Goal: Task Accomplishment & Management: Use online tool/utility

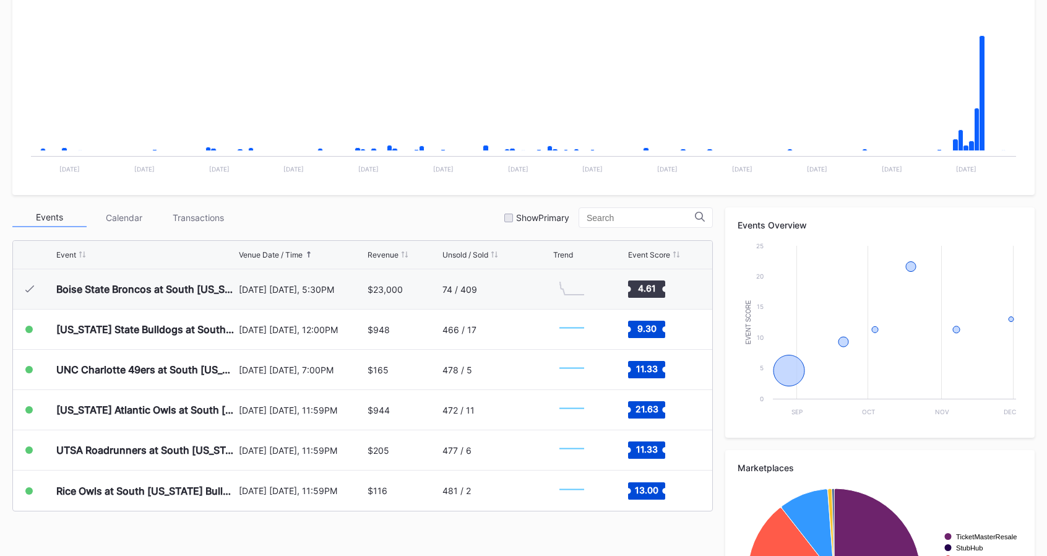
scroll to position [245, 0]
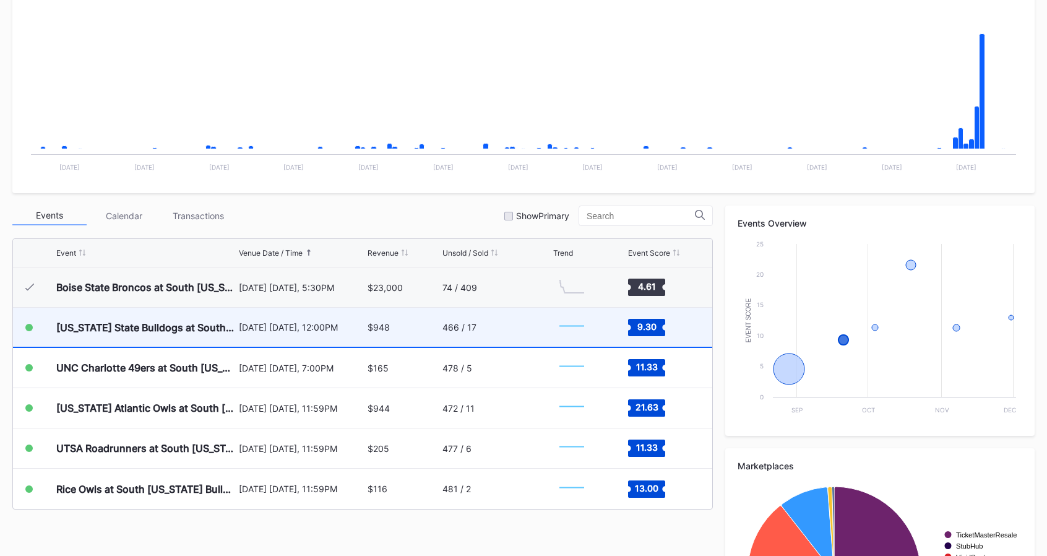
click at [472, 334] on div "466 / 17" at bounding box center [497, 327] width 108 height 39
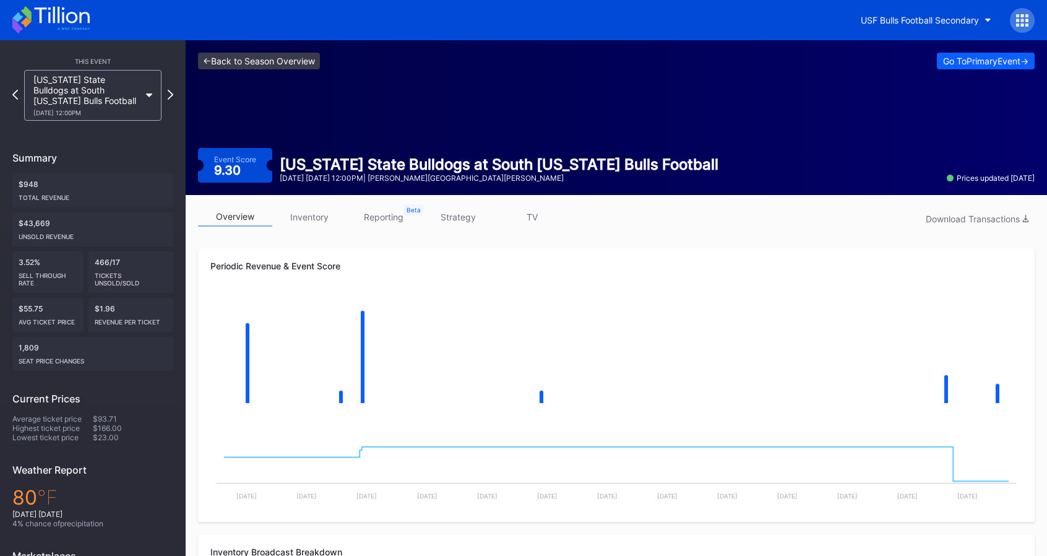
click at [290, 59] on link "<- Back to Season Overview" at bounding box center [259, 61] width 122 height 17
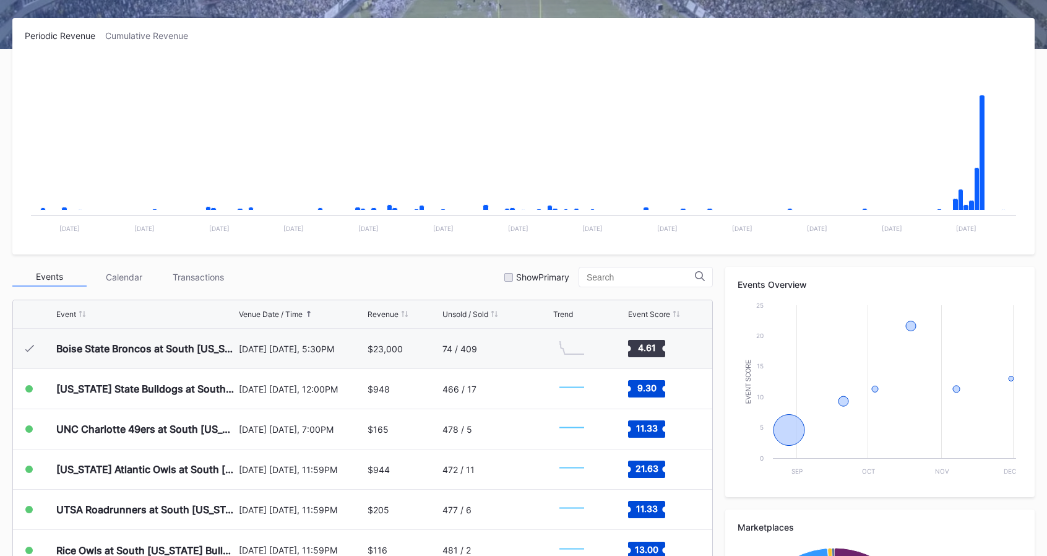
scroll to position [184, 0]
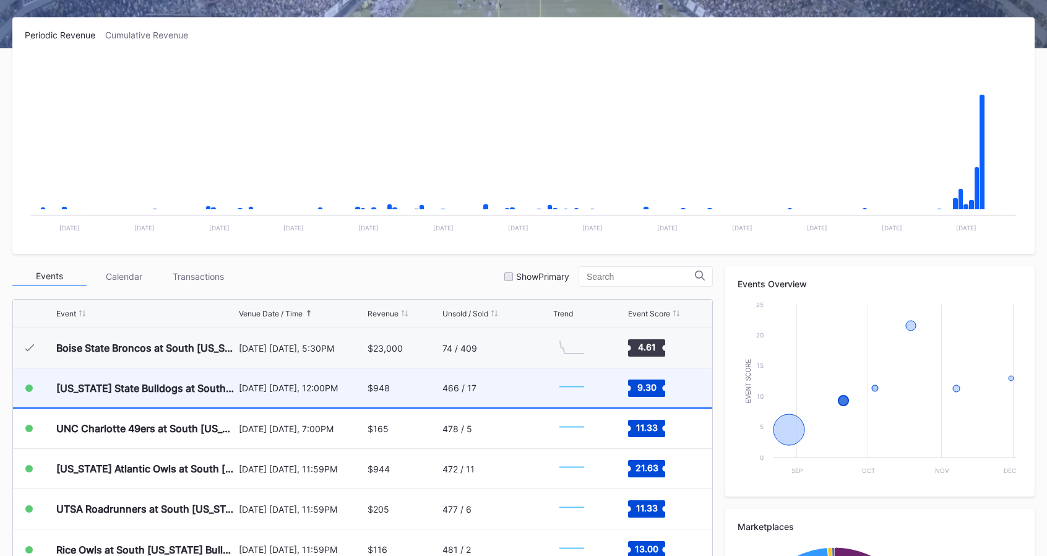
click at [457, 402] on div "466 / 17" at bounding box center [497, 387] width 108 height 39
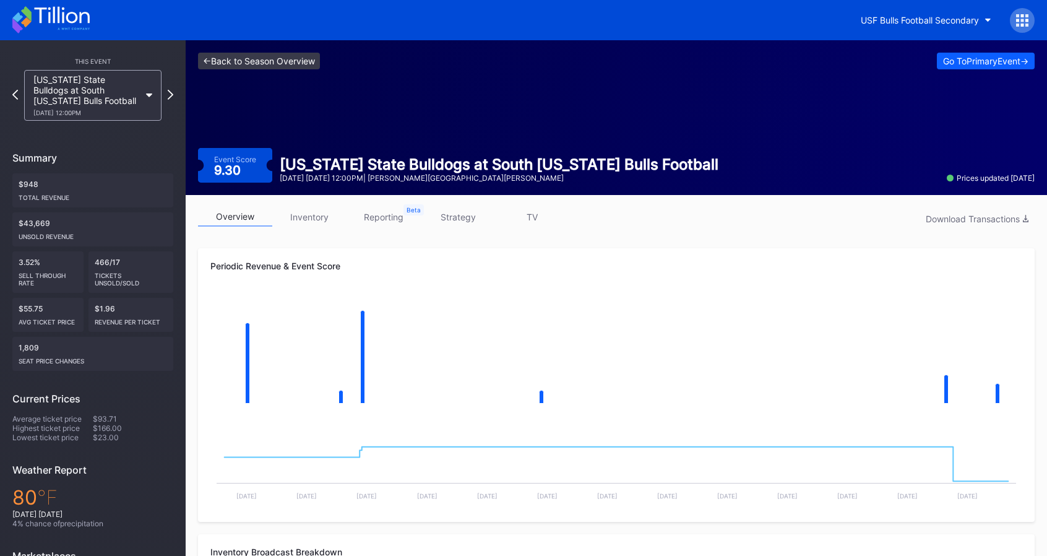
click at [275, 58] on link "<- Back to Season Overview" at bounding box center [259, 61] width 122 height 17
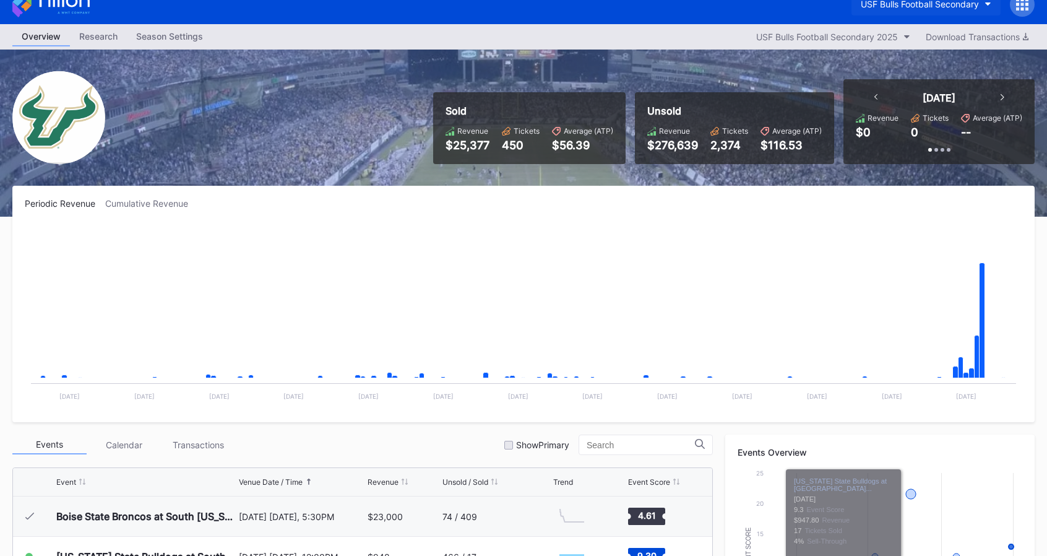
scroll to position [10, 0]
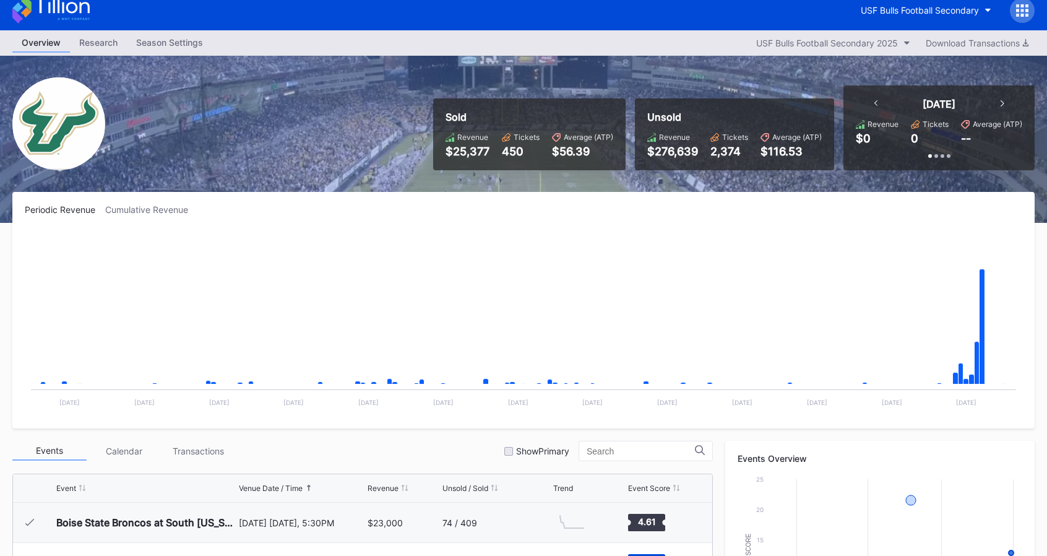
click at [1018, 17] on div at bounding box center [1022, 10] width 25 height 25
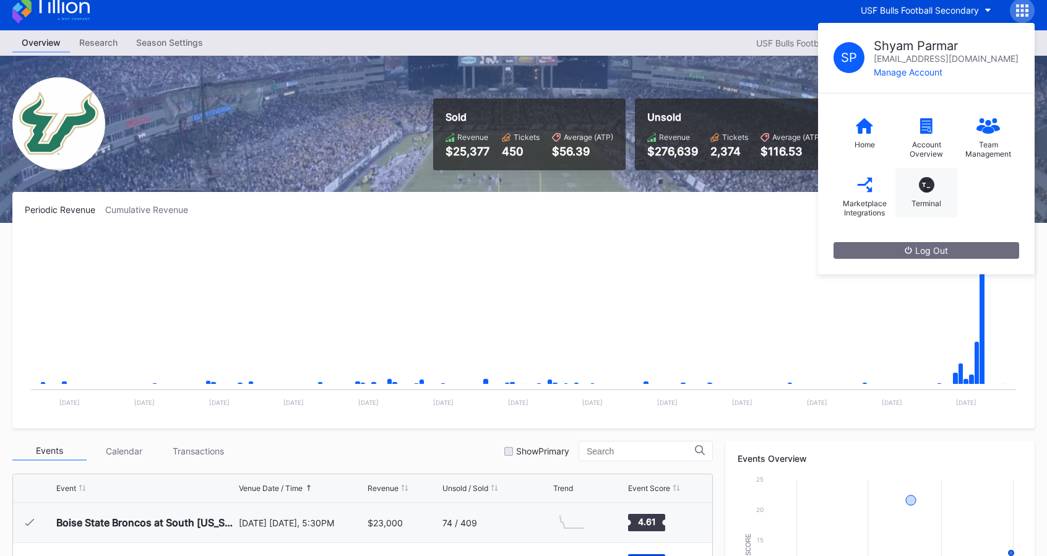
click at [935, 185] on div "T_ Terminal" at bounding box center [927, 193] width 62 height 50
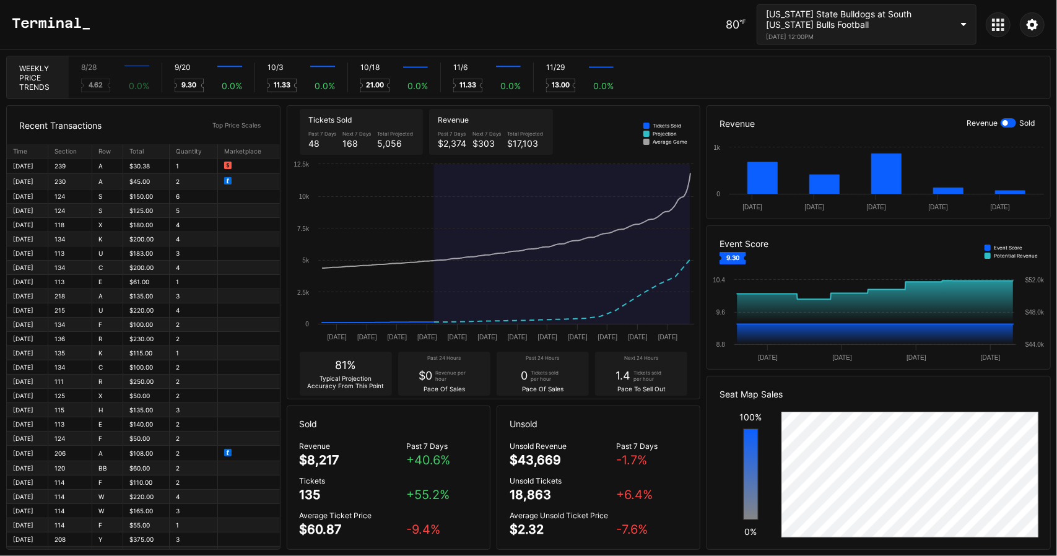
click at [1009, 28] on div at bounding box center [997, 24] width 25 height 25
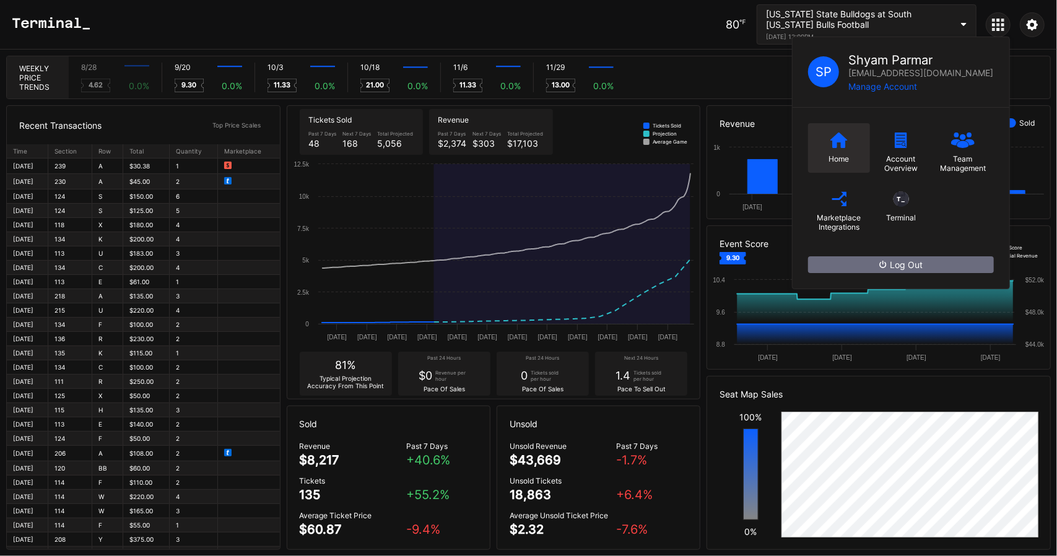
click at [838, 129] on div "Home" at bounding box center [839, 148] width 62 height 50
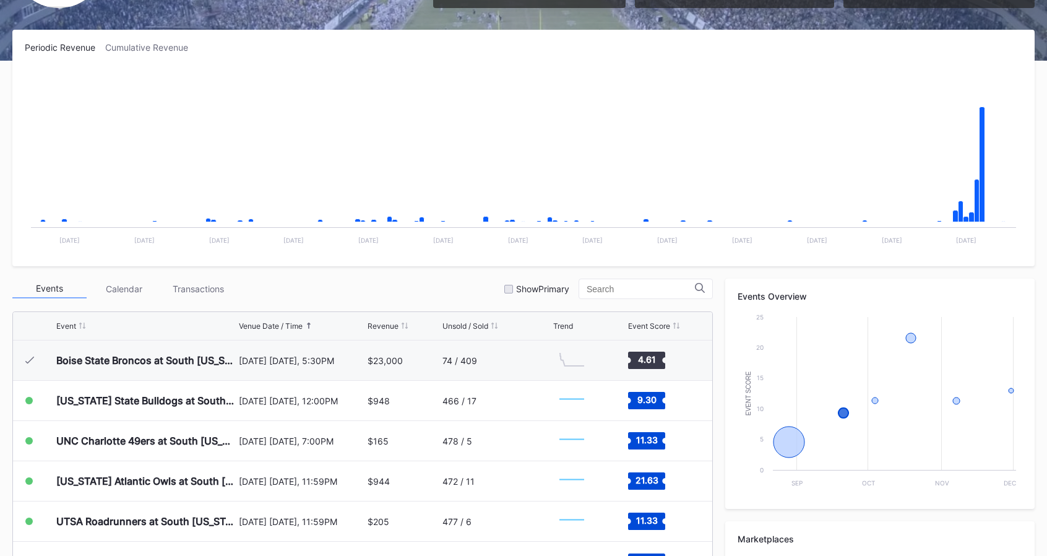
scroll to position [173, 0]
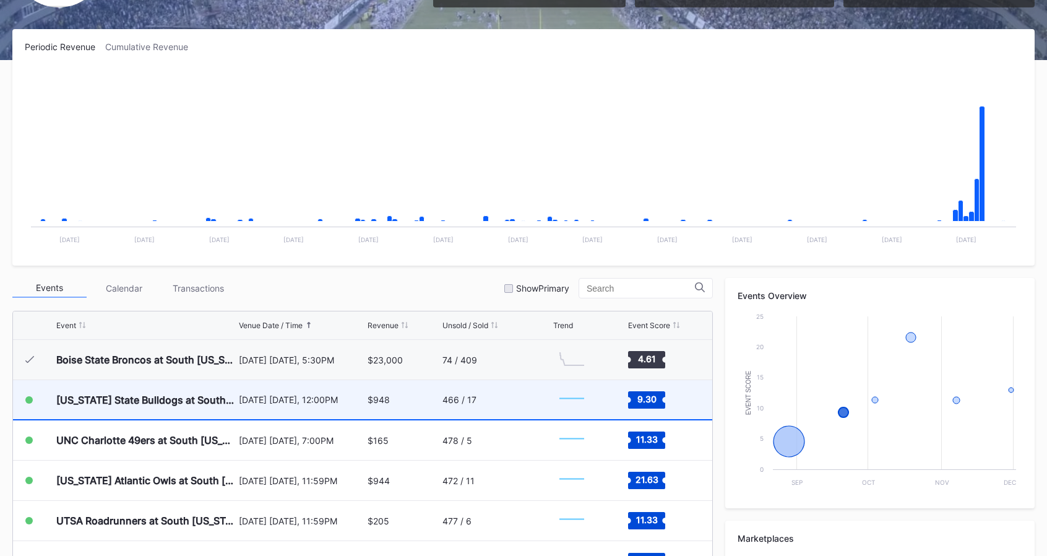
click at [385, 398] on div "$948" at bounding box center [379, 399] width 22 height 11
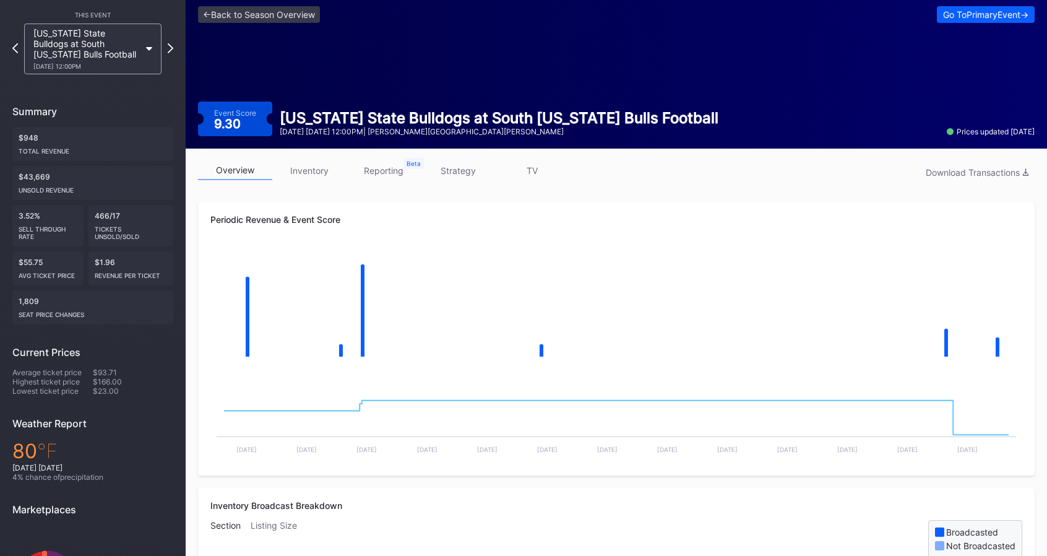
scroll to position [45, 0]
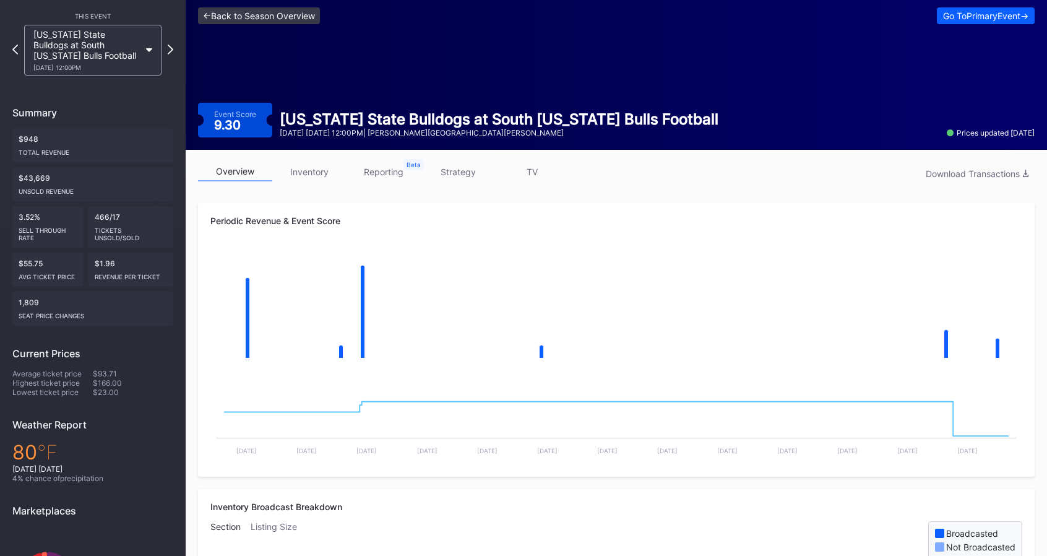
click at [238, 19] on link "<- Back to Season Overview" at bounding box center [259, 15] width 122 height 17
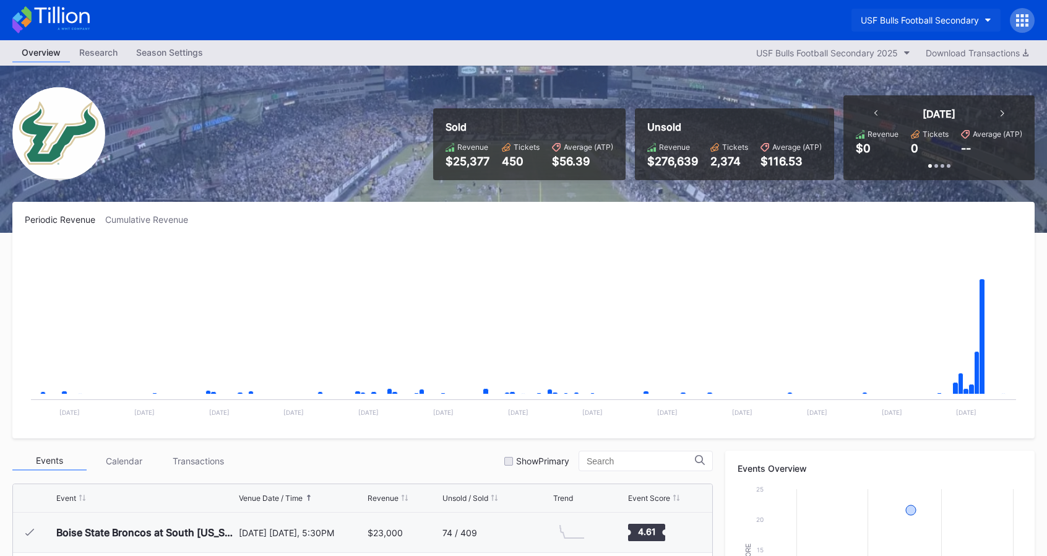
click at [932, 20] on div "USF Bulls Football Secondary" at bounding box center [920, 20] width 118 height 11
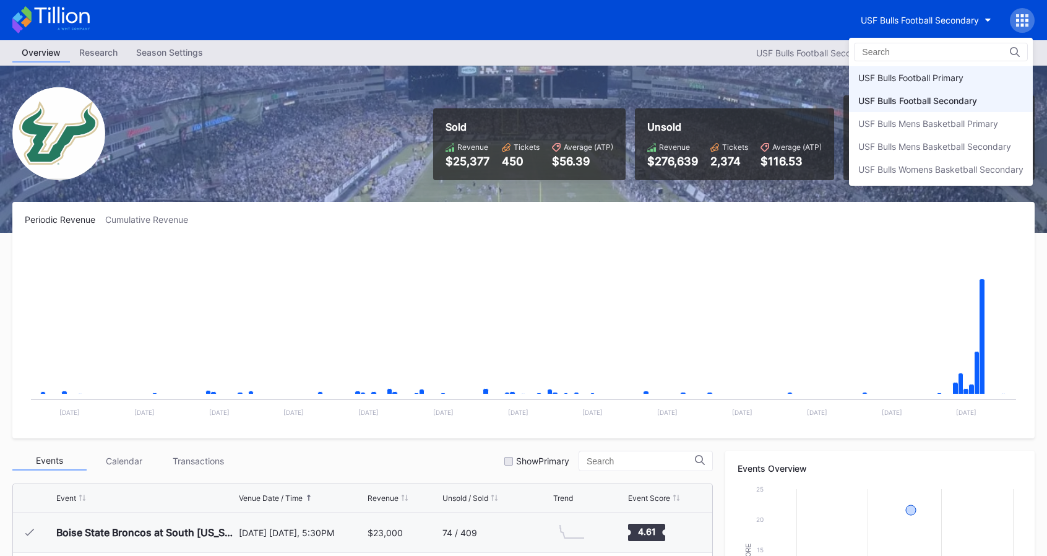
click at [950, 69] on div "USF Bulls Football Primary" at bounding box center [941, 77] width 184 height 23
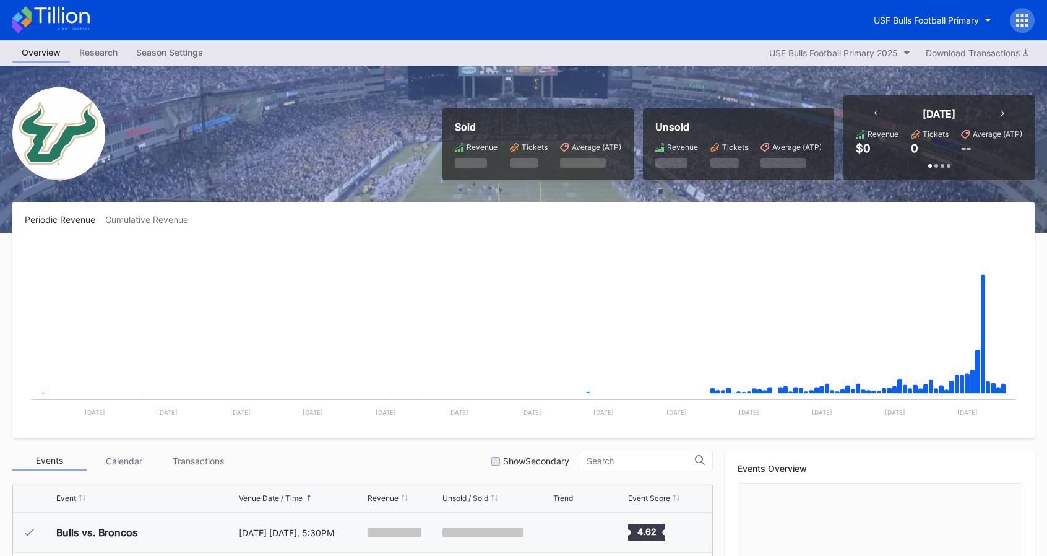
scroll to position [248, 0]
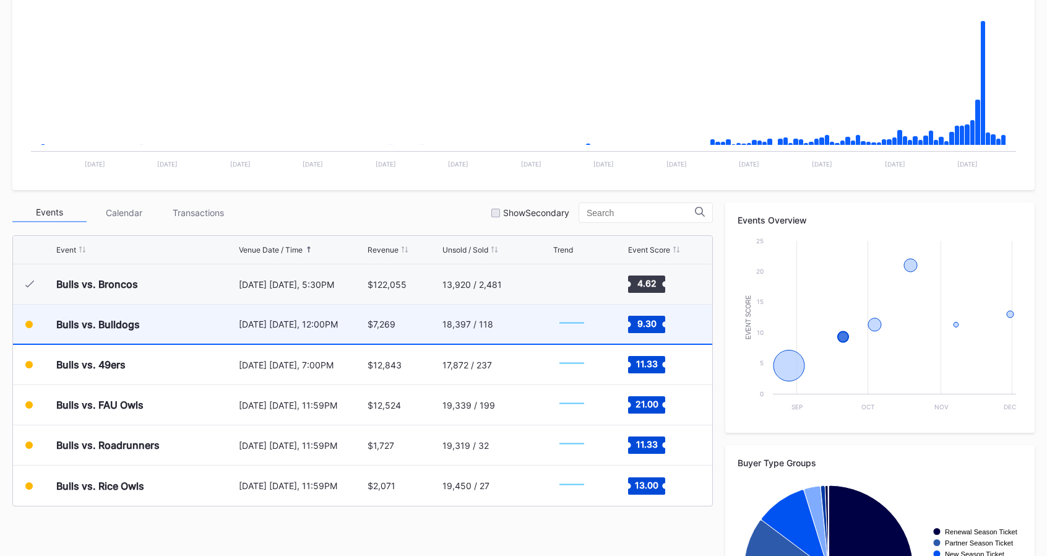
click at [446, 322] on div "18,397 / 118" at bounding box center [468, 324] width 51 height 11
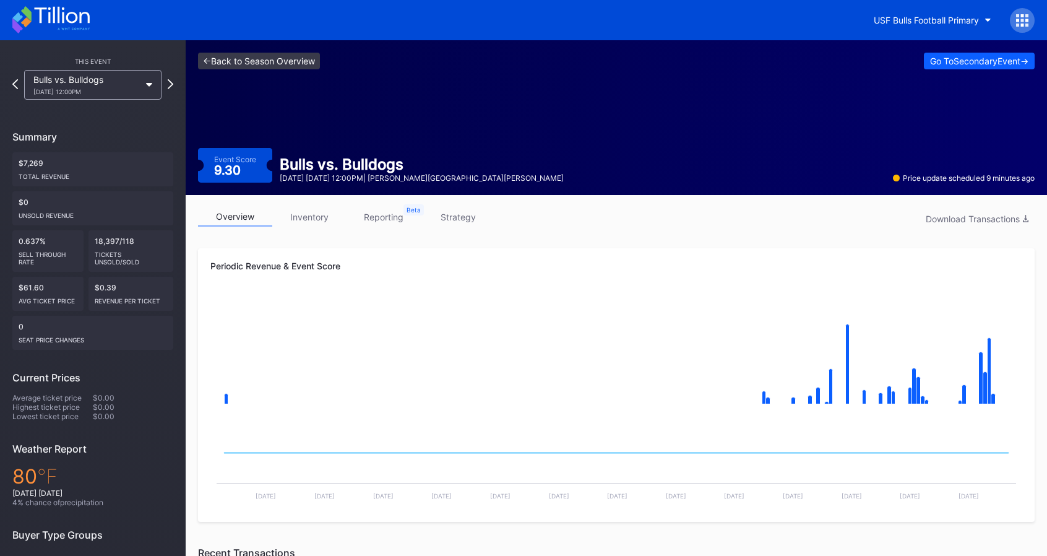
click at [262, 59] on link "<- Back to Season Overview" at bounding box center [259, 61] width 122 height 17
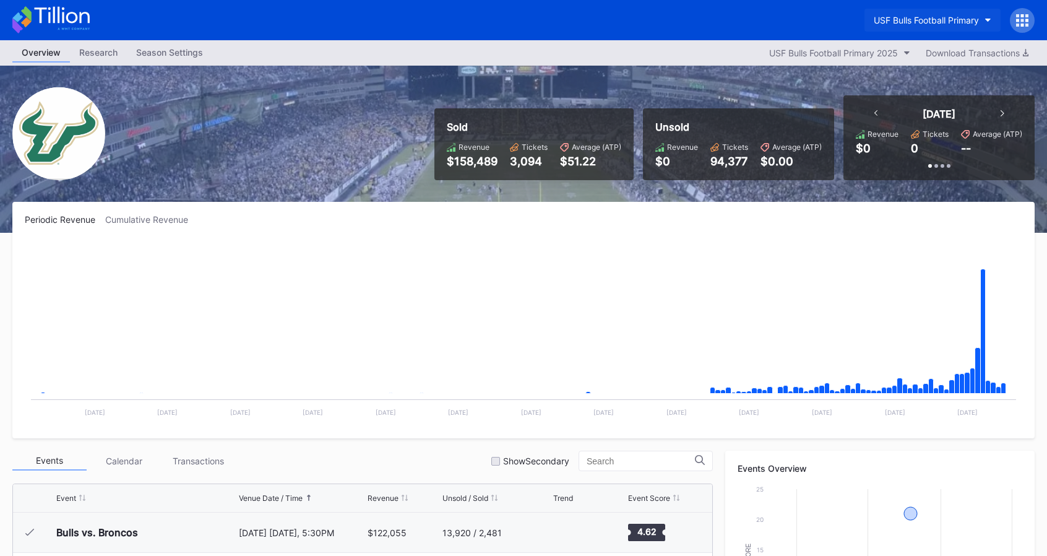
click at [950, 20] on div "USF Bulls Football Primary" at bounding box center [926, 20] width 105 height 11
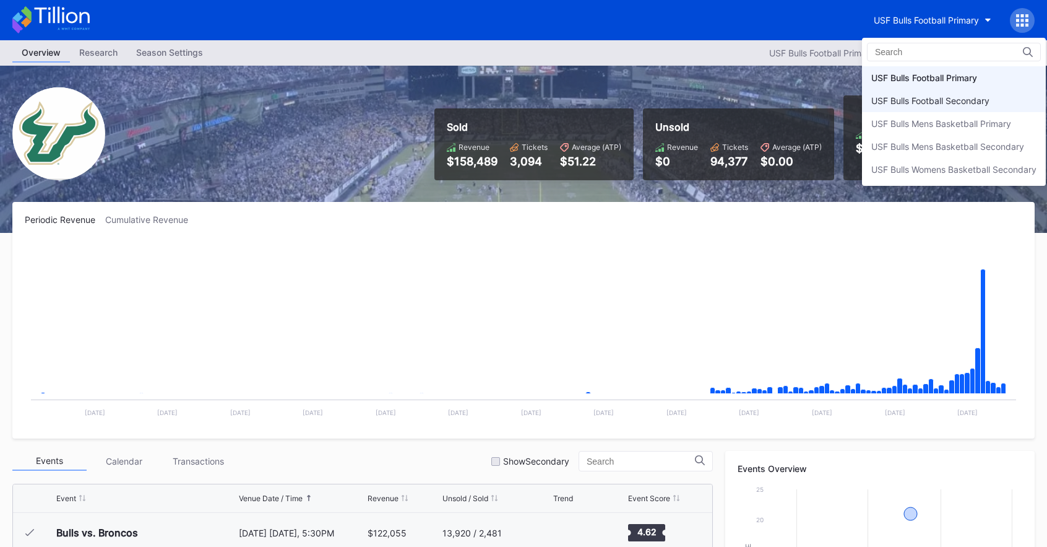
click at [935, 103] on div "USF Bulls Football Secondary" at bounding box center [931, 100] width 118 height 11
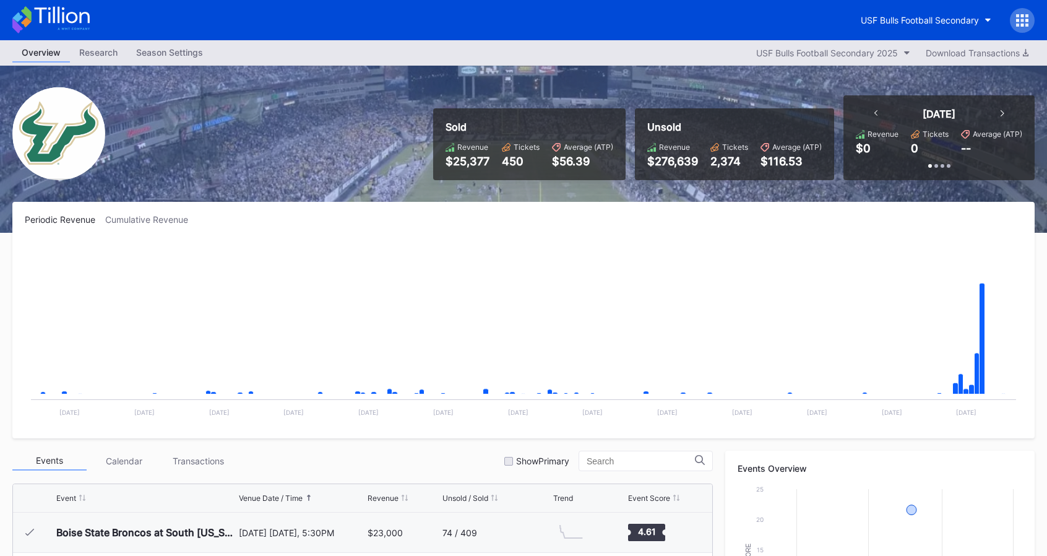
scroll to position [310, 0]
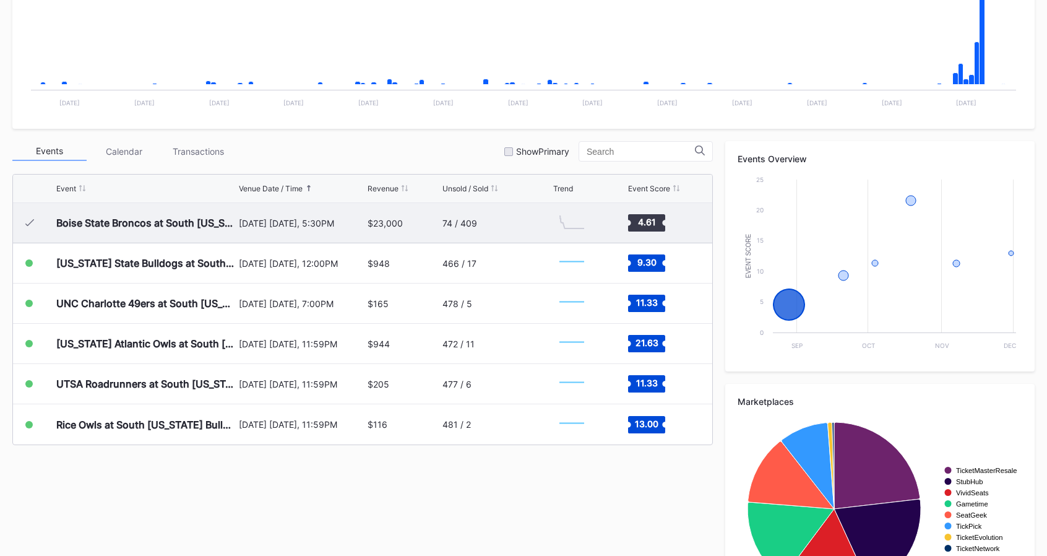
click at [348, 231] on div "[DATE] [DATE], 5:30PM" at bounding box center [302, 223] width 126 height 40
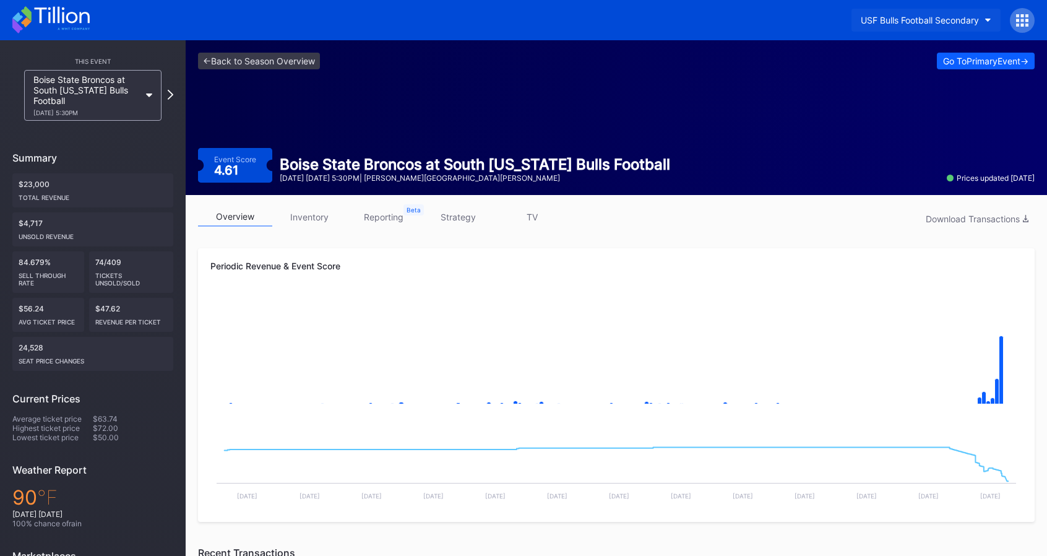
click at [937, 16] on div "USF Bulls Football Secondary" at bounding box center [920, 20] width 118 height 11
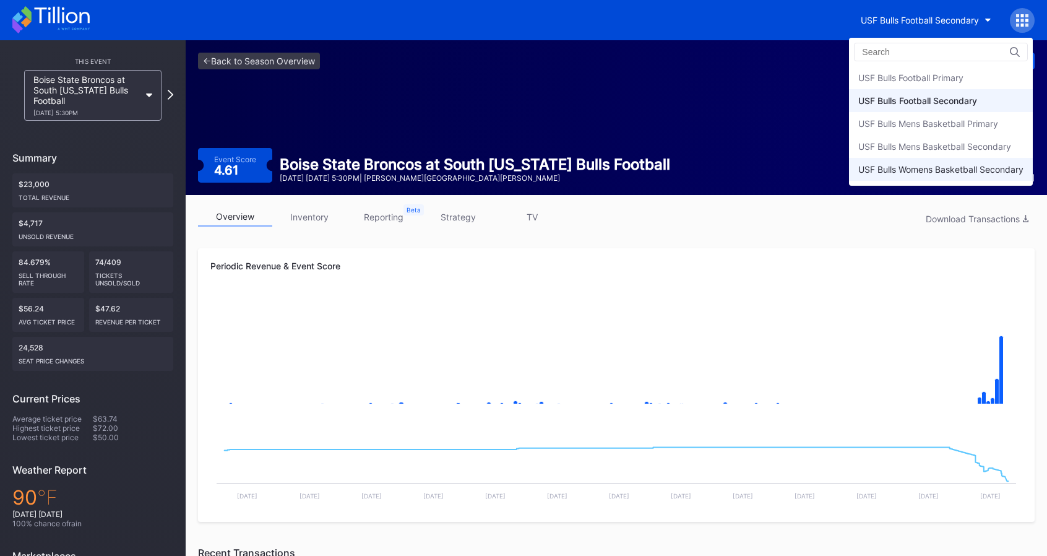
click at [973, 161] on div "USF Bulls Womens Basketball Secondary" at bounding box center [941, 169] width 184 height 23
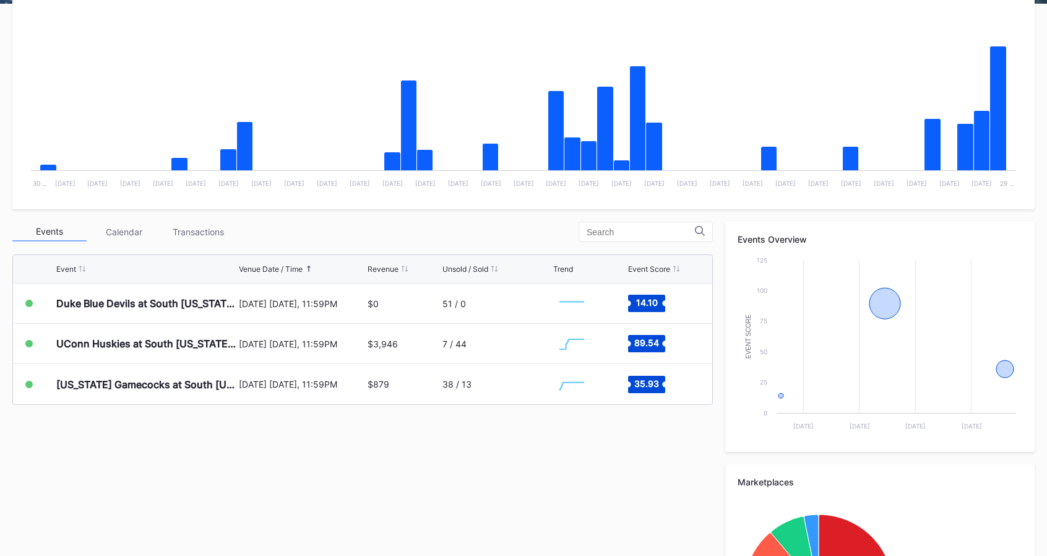
scroll to position [253, 0]
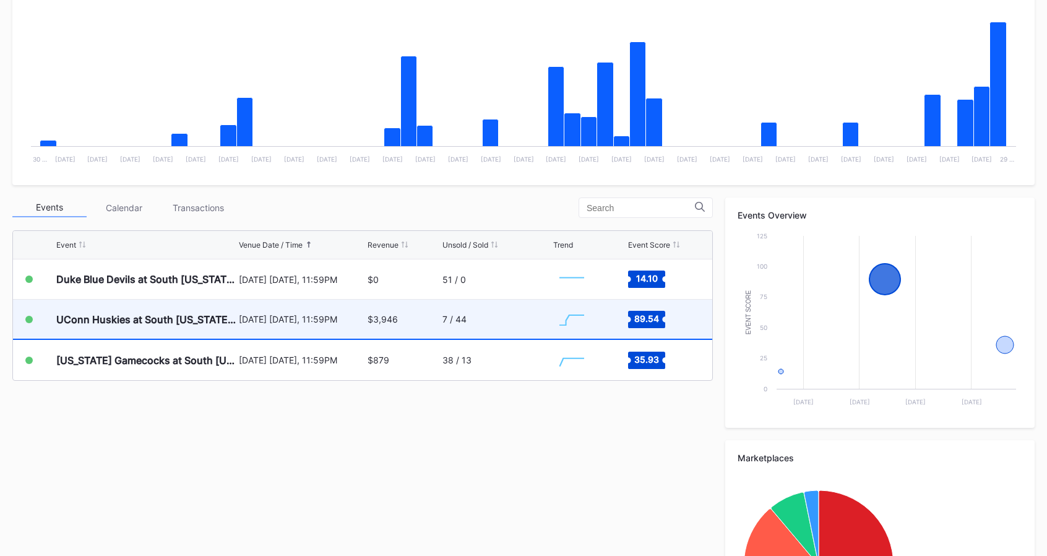
click at [448, 321] on div "7 / 44" at bounding box center [455, 319] width 24 height 11
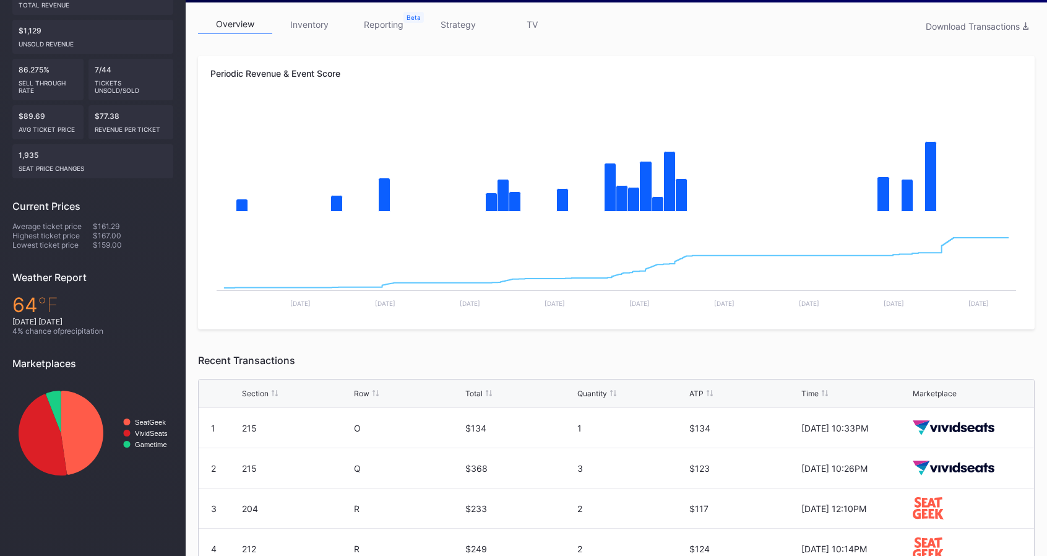
scroll to position [193, 0]
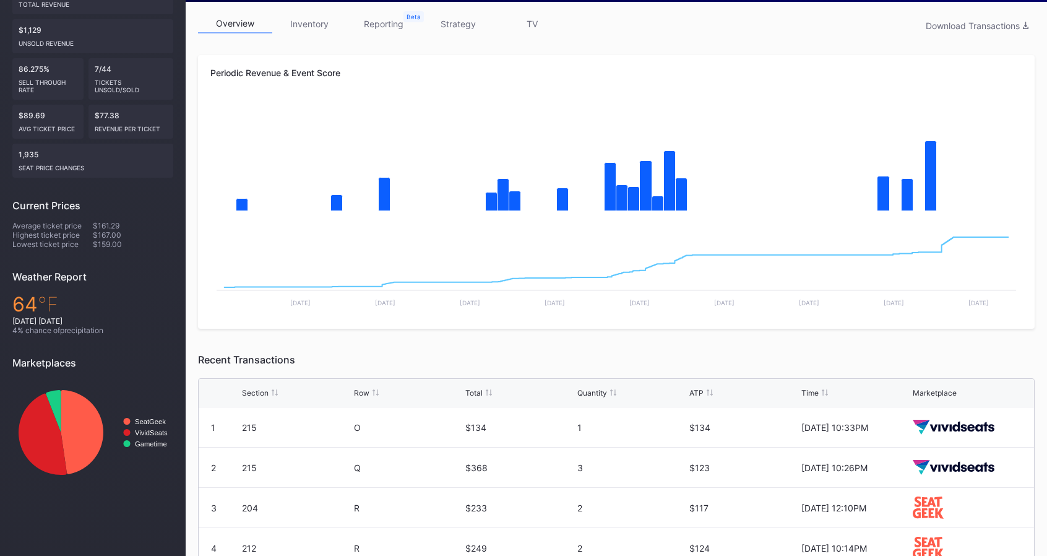
click at [313, 30] on link "inventory" at bounding box center [309, 23] width 74 height 19
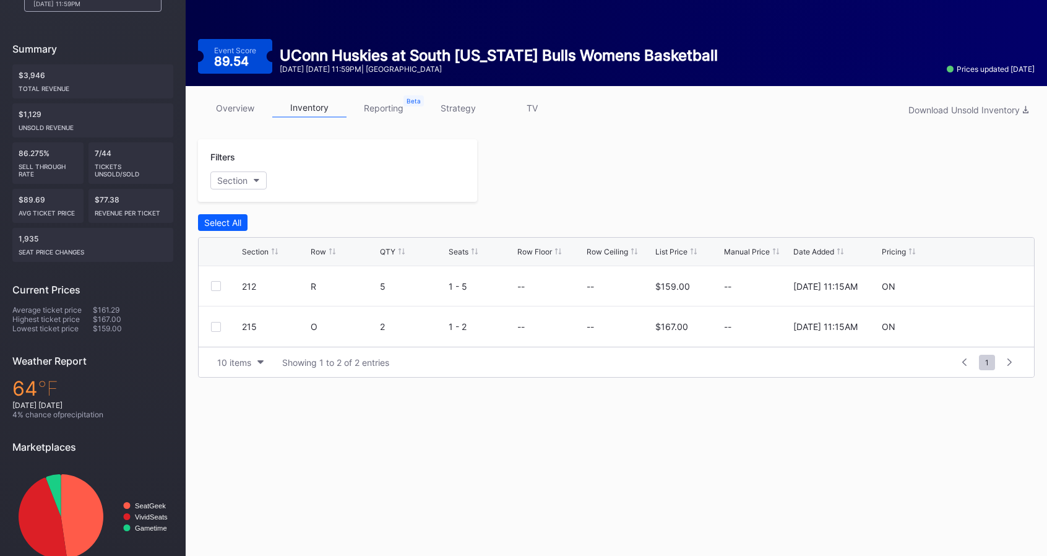
scroll to position [66, 0]
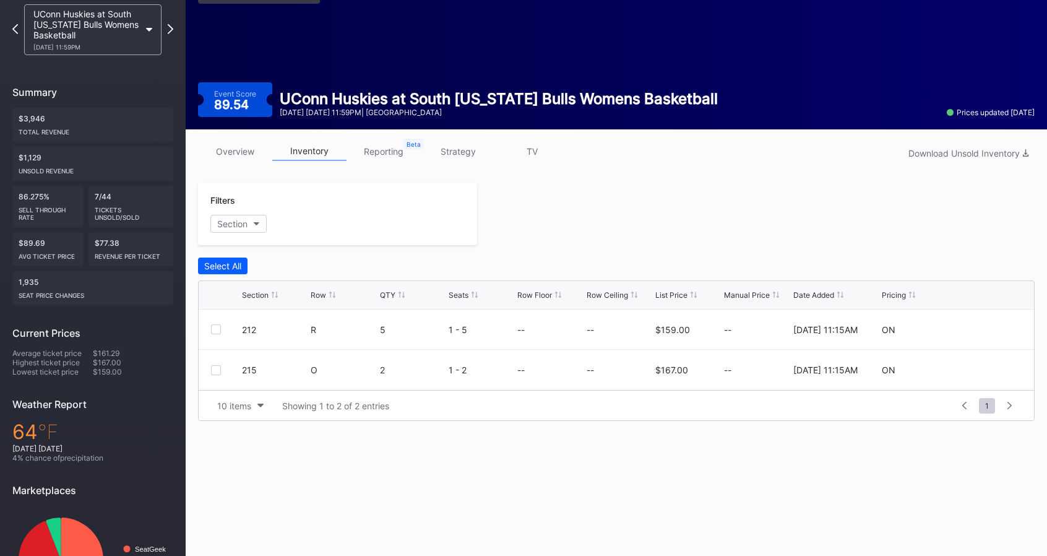
click at [266, 210] on div "Filters Section" at bounding box center [337, 214] width 279 height 63
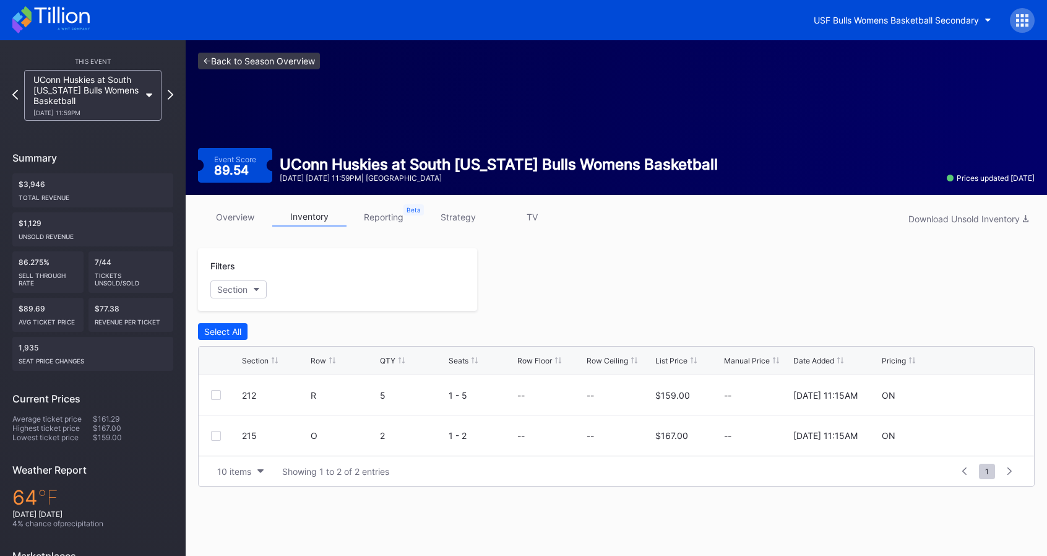
click at [283, 58] on link "<- Back to Season Overview" at bounding box center [259, 61] width 122 height 17
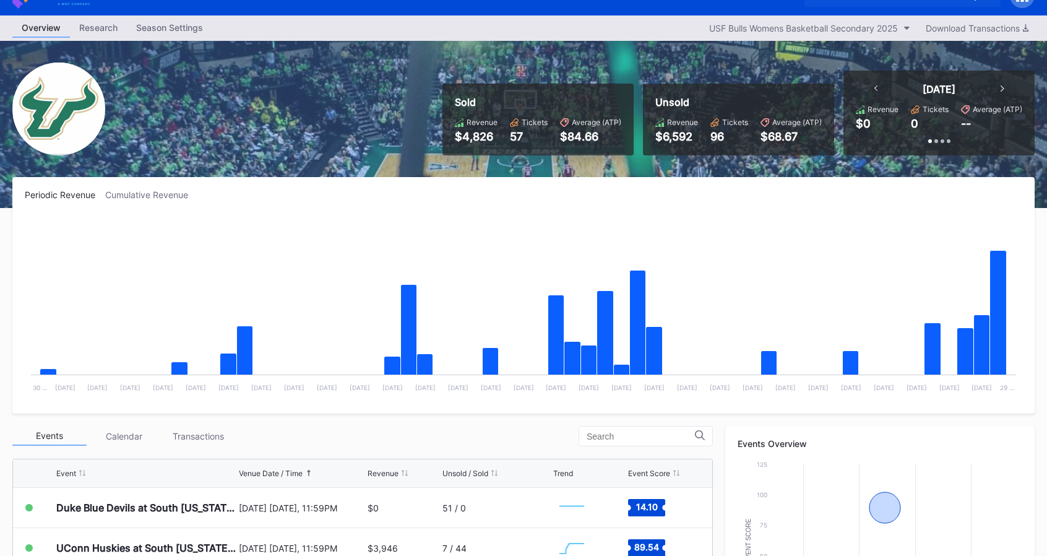
scroll to position [16, 0]
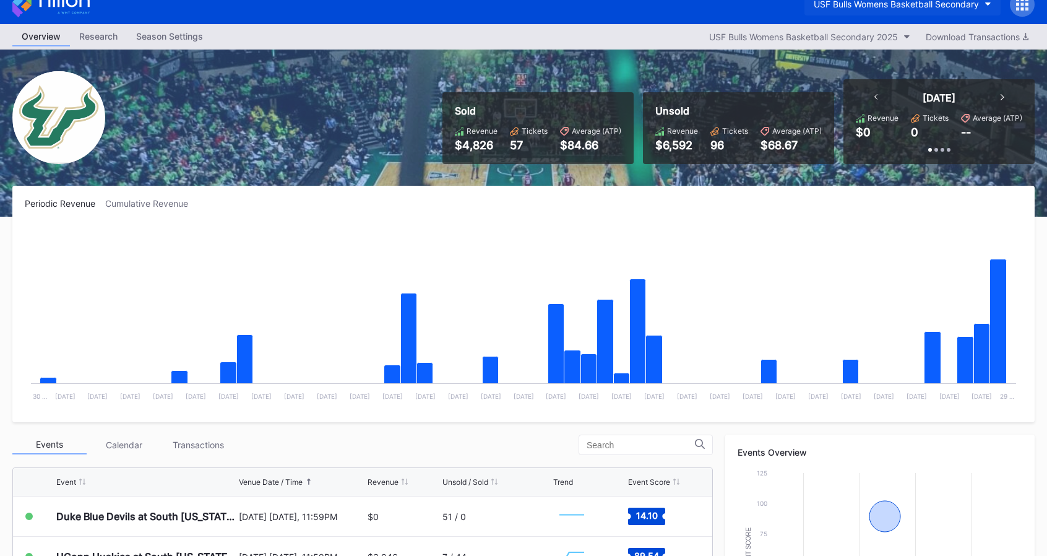
click at [933, 1] on div "USF Bulls Womens Basketball Secondary" at bounding box center [896, 4] width 165 height 11
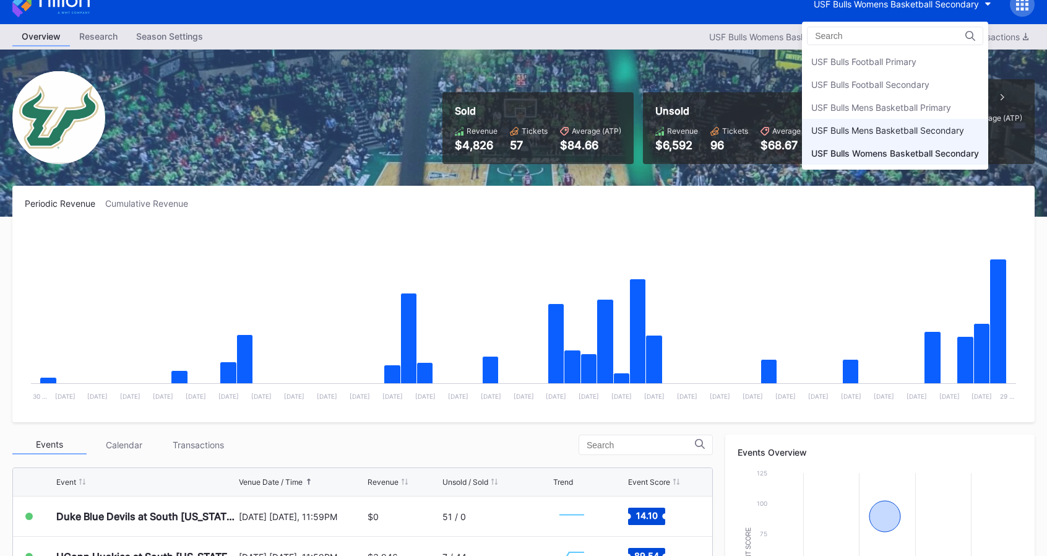
click at [883, 123] on div "USF Bulls Mens Basketball Secondary" at bounding box center [895, 130] width 186 height 23
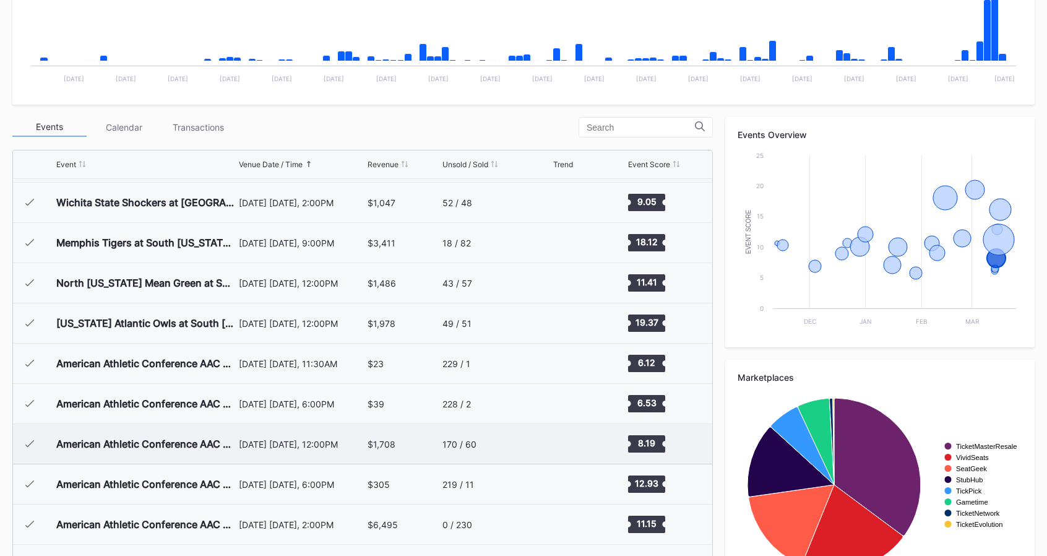
scroll to position [379, 0]
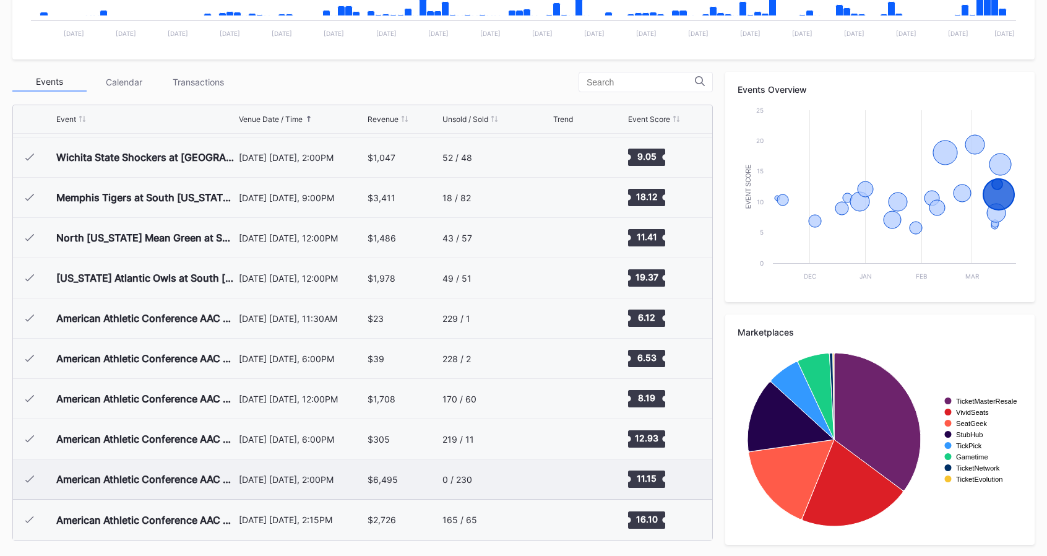
click at [387, 478] on div "$6,495" at bounding box center [383, 479] width 30 height 11
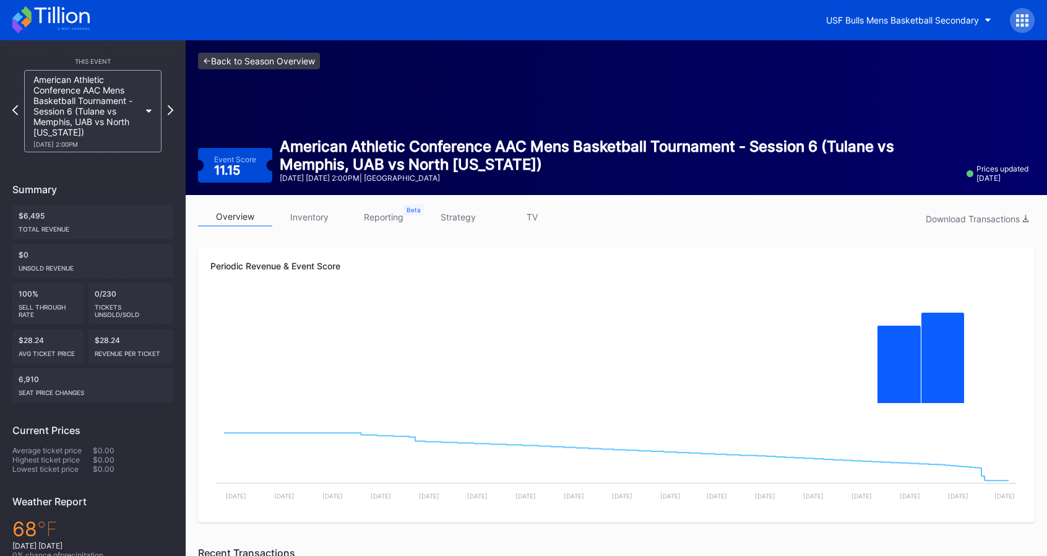
click at [225, 53] on link "<- Back to Season Overview" at bounding box center [259, 61] width 122 height 17
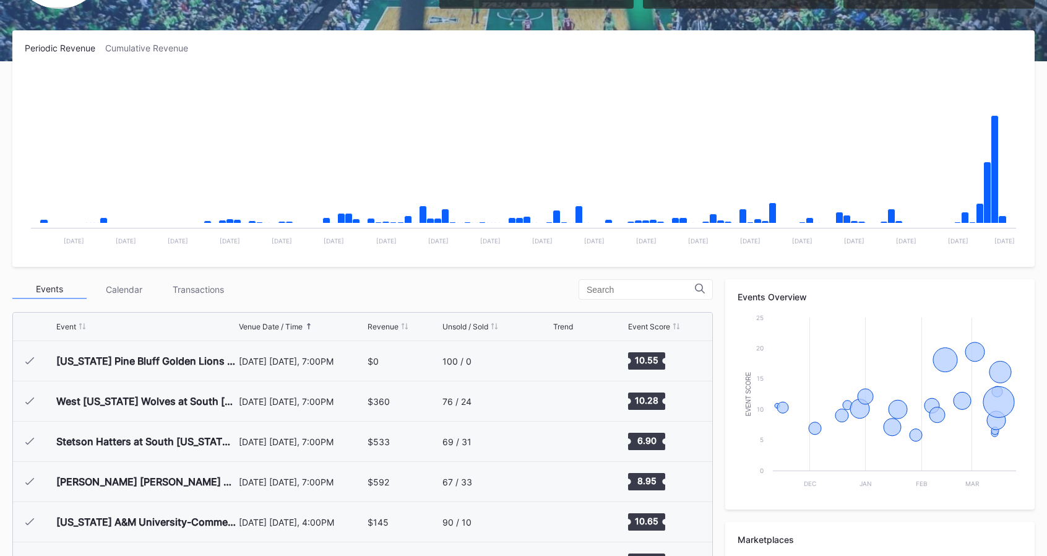
scroll to position [164, 0]
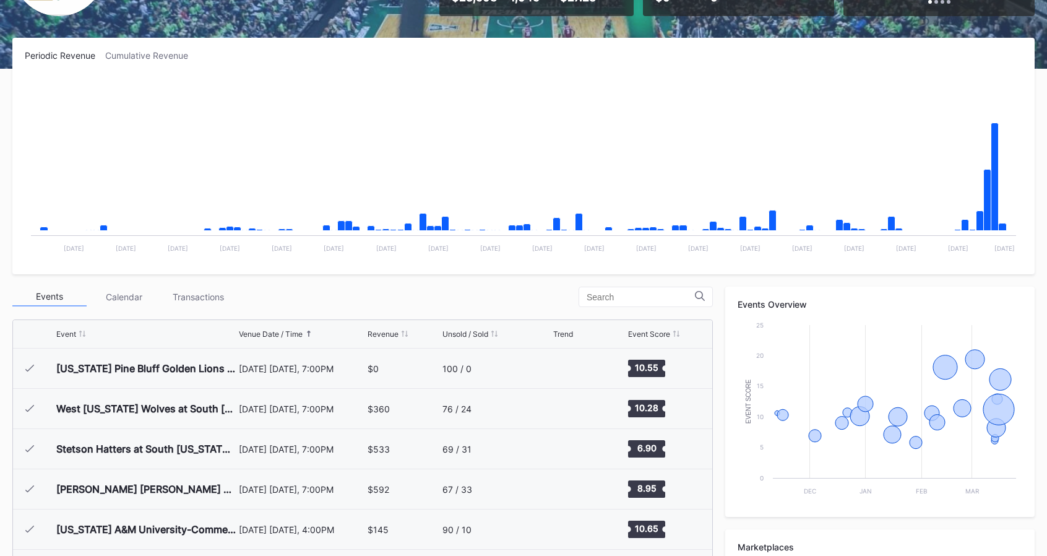
click at [174, 55] on div "Cumulative Revenue" at bounding box center [151, 55] width 93 height 11
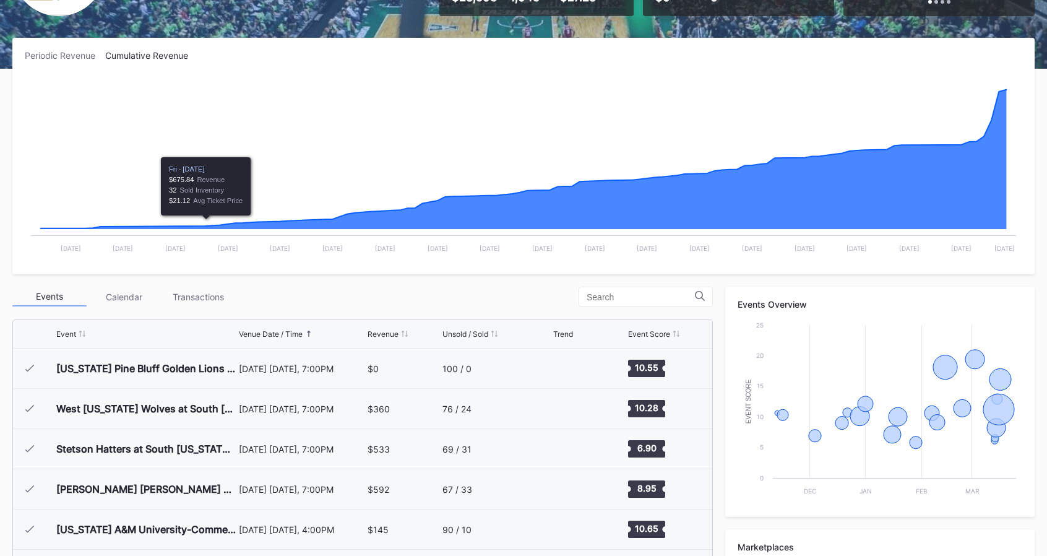
click at [185, 289] on div "Transactions" at bounding box center [198, 296] width 74 height 19
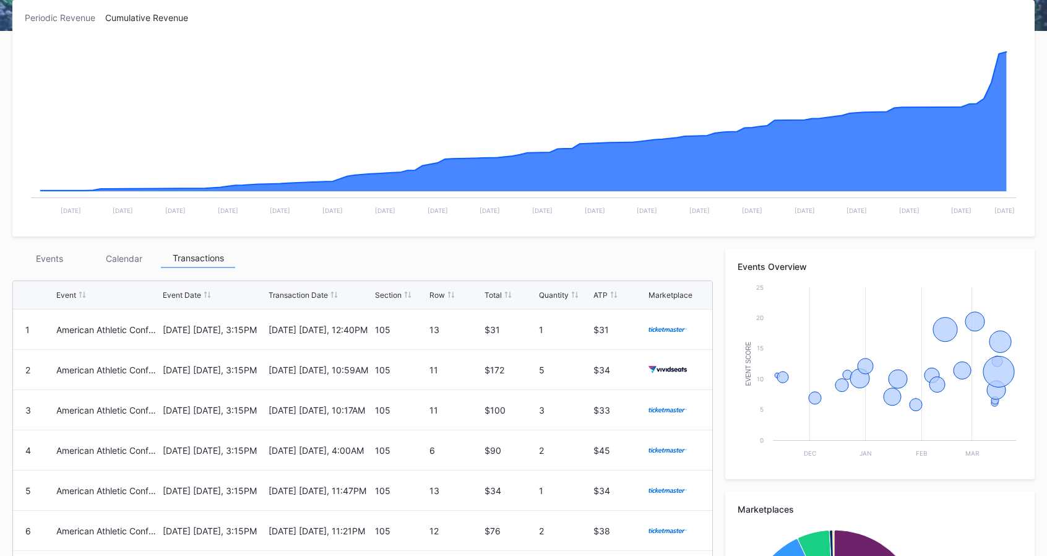
scroll to position [201, 0]
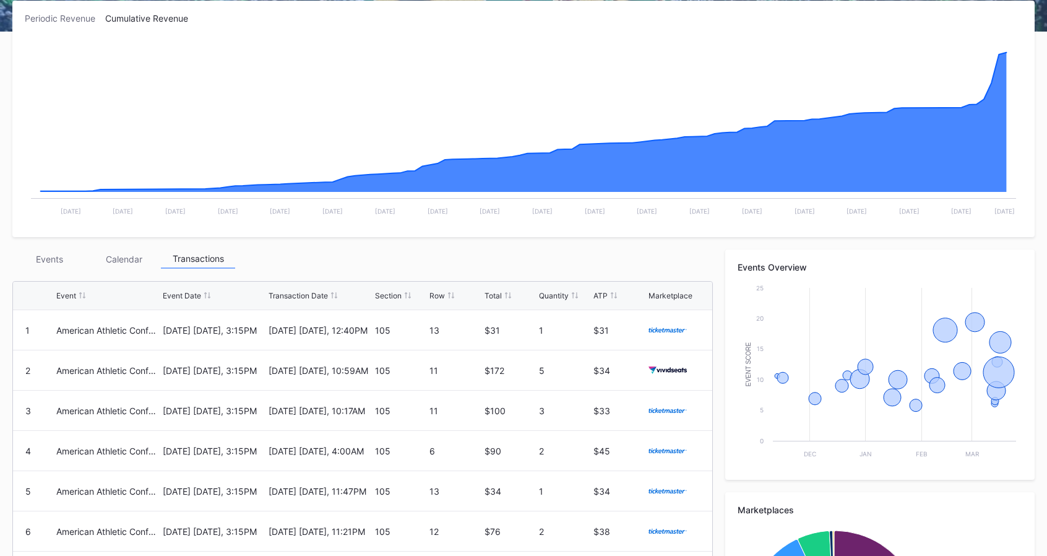
click at [61, 266] on div "Events" at bounding box center [49, 258] width 74 height 19
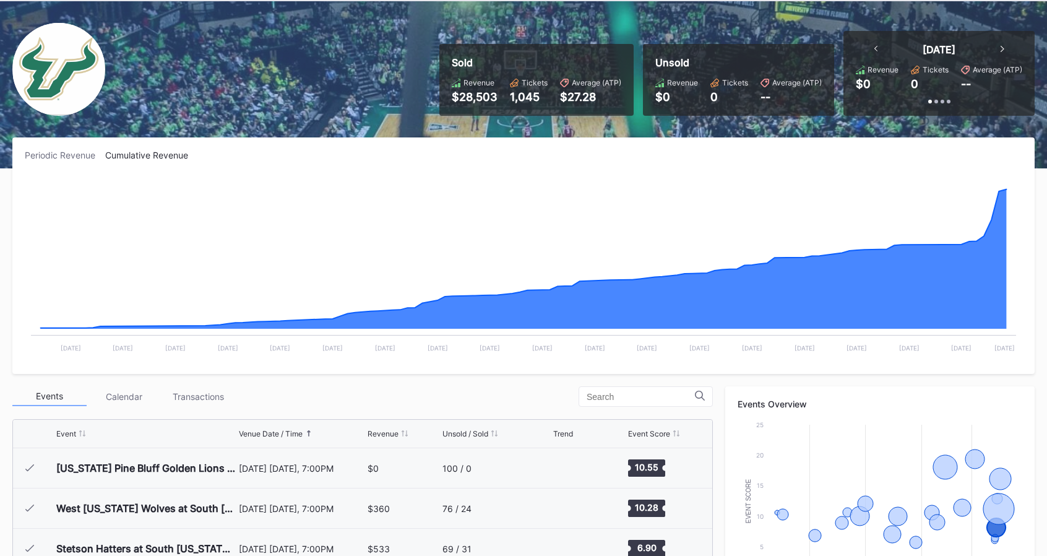
scroll to position [0, 0]
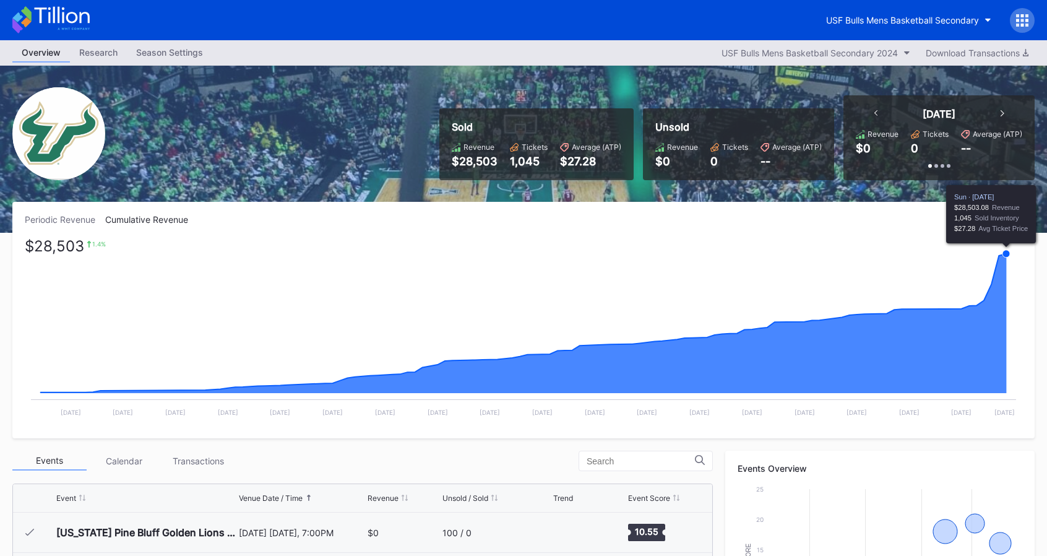
click at [1008, 363] on rect "Chart title" at bounding box center [524, 333] width 998 height 186
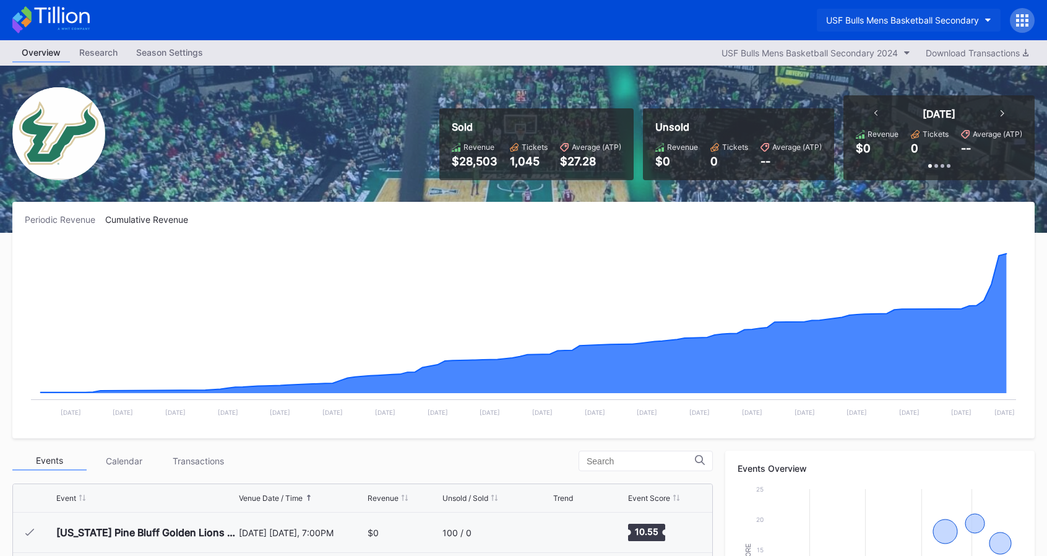
click at [964, 24] on div "USF Bulls Mens Basketball Secondary" at bounding box center [902, 20] width 153 height 11
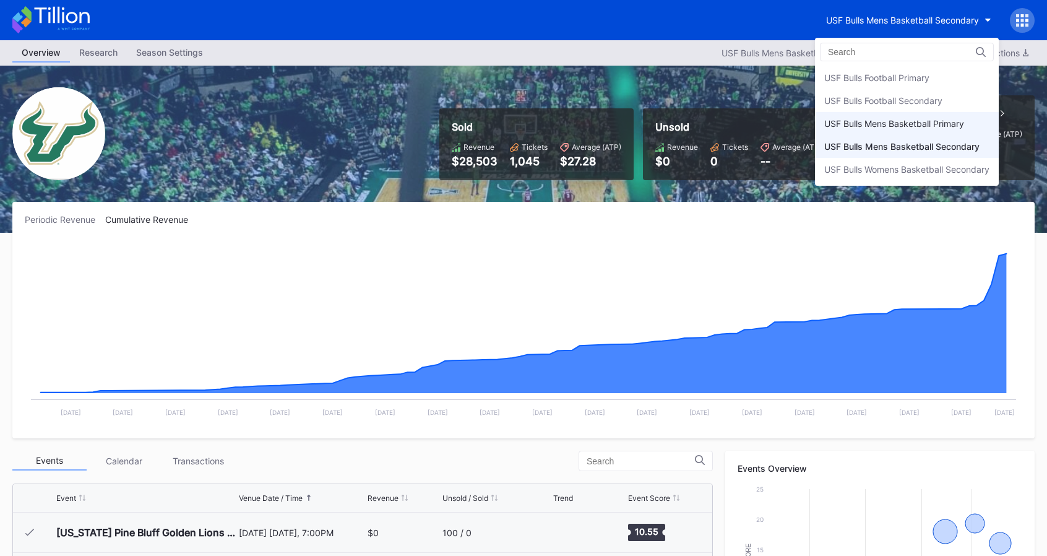
click at [909, 113] on div "USF Bulls Mens Basketball Primary" at bounding box center [907, 123] width 184 height 23
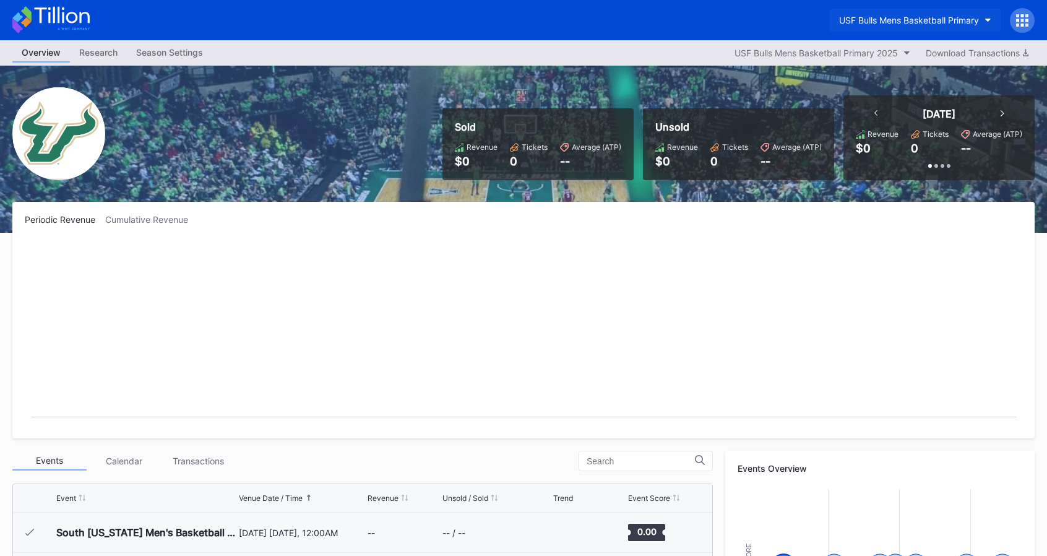
click at [934, 18] on div "USF Bulls Mens Basketball Primary" at bounding box center [909, 20] width 140 height 11
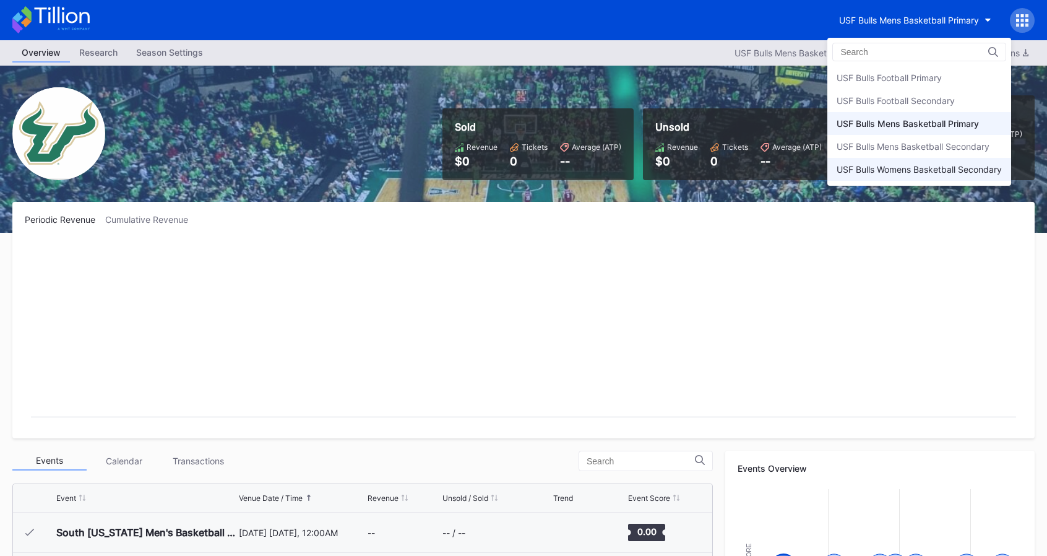
click at [903, 159] on div "USF Bulls Womens Basketball Secondary" at bounding box center [920, 169] width 184 height 23
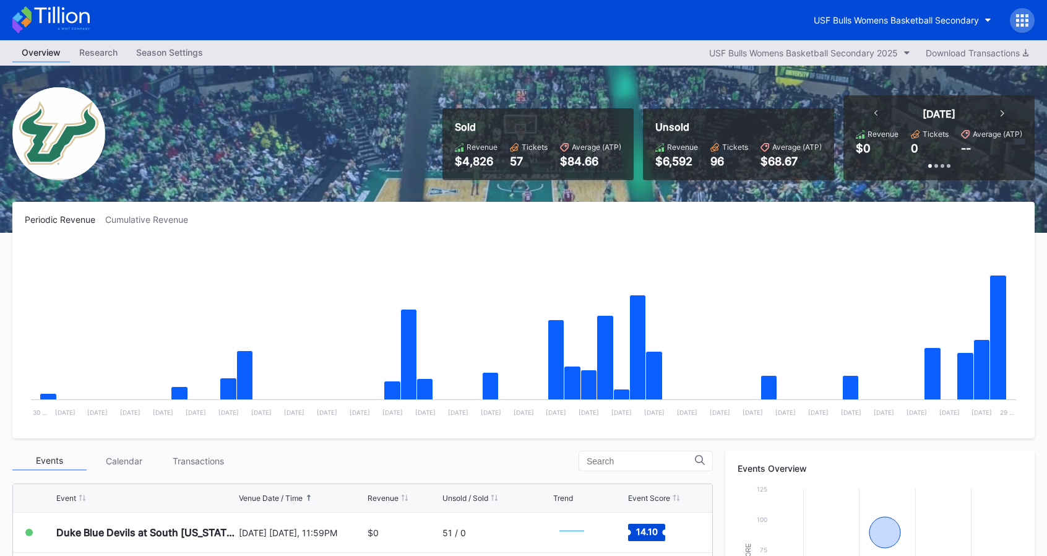
click at [80, 53] on div "Research" at bounding box center [98, 52] width 57 height 18
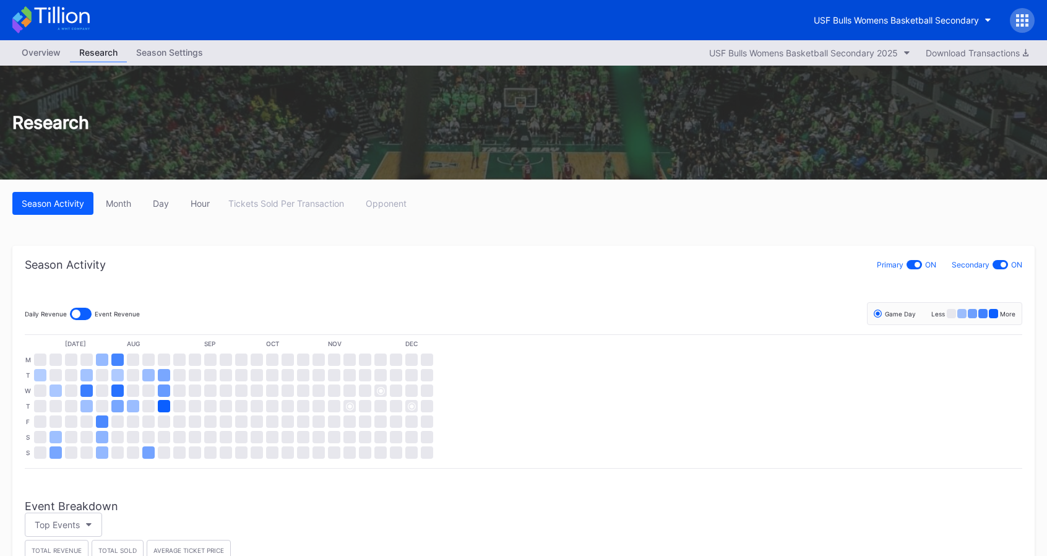
click at [48, 50] on div "Overview" at bounding box center [41, 52] width 58 height 18
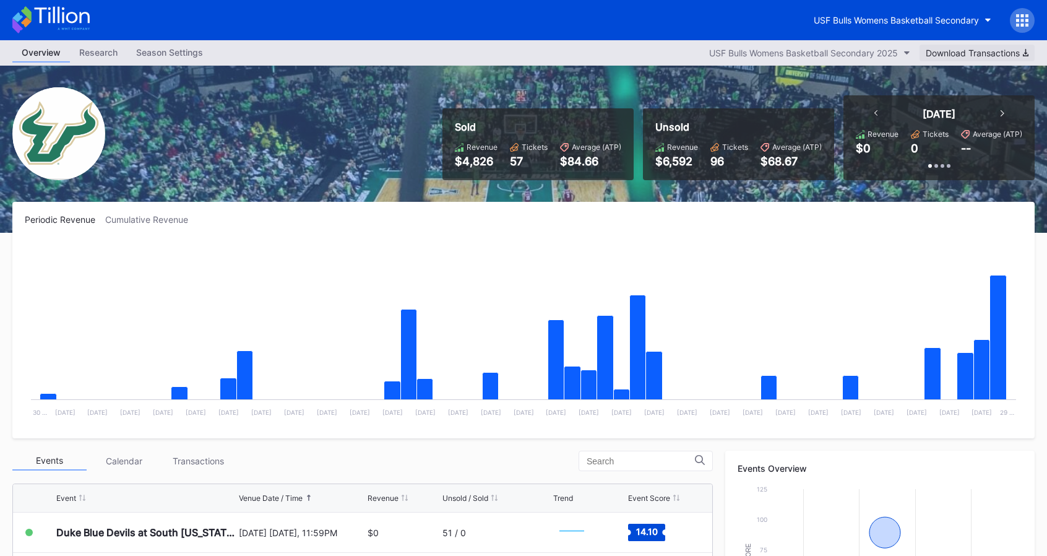
click at [942, 55] on div "Download Transactions" at bounding box center [977, 53] width 103 height 11
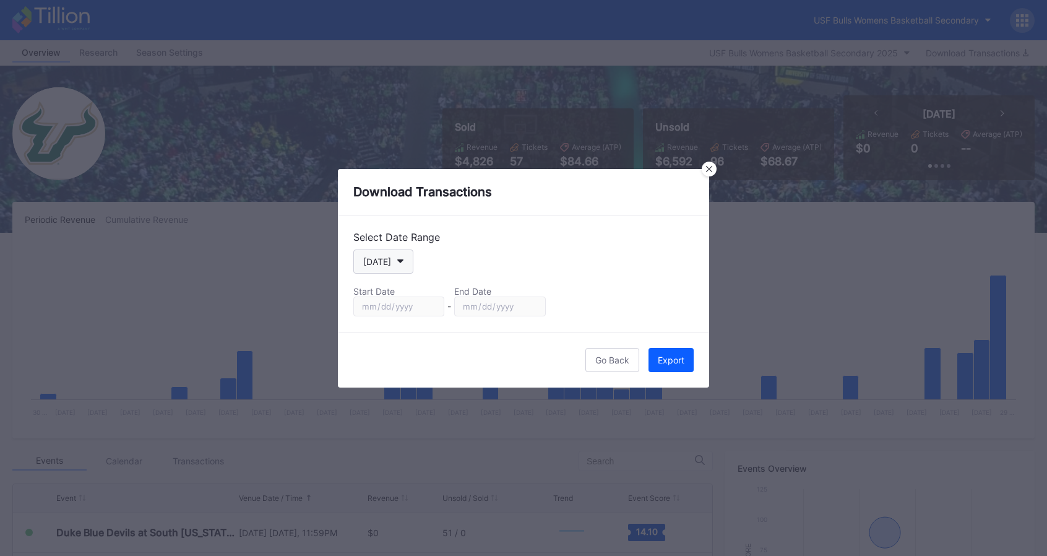
click at [395, 259] on button "[DATE]" at bounding box center [383, 261] width 60 height 24
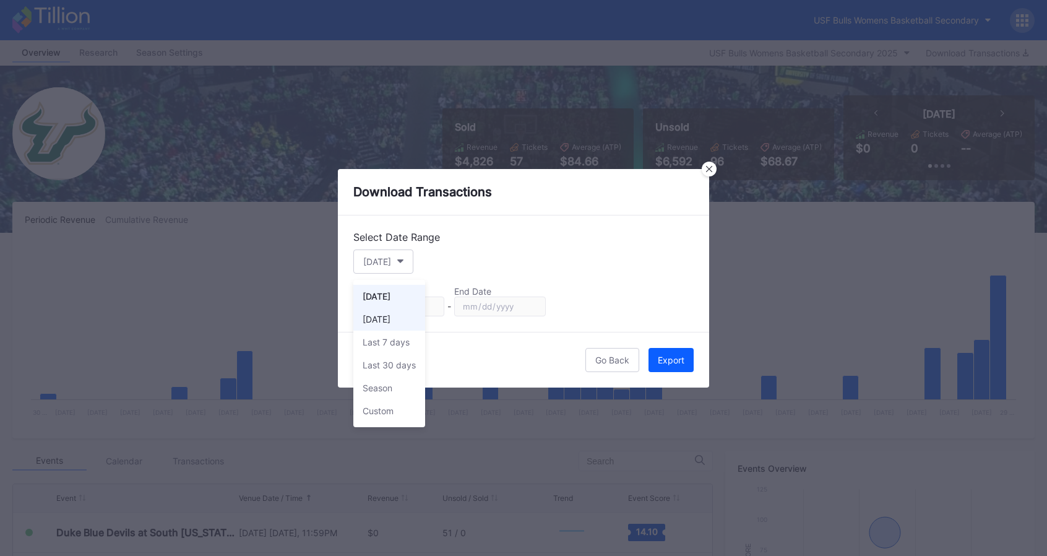
click at [377, 316] on div "[DATE]" at bounding box center [377, 319] width 28 height 11
type input "2025-09-02"
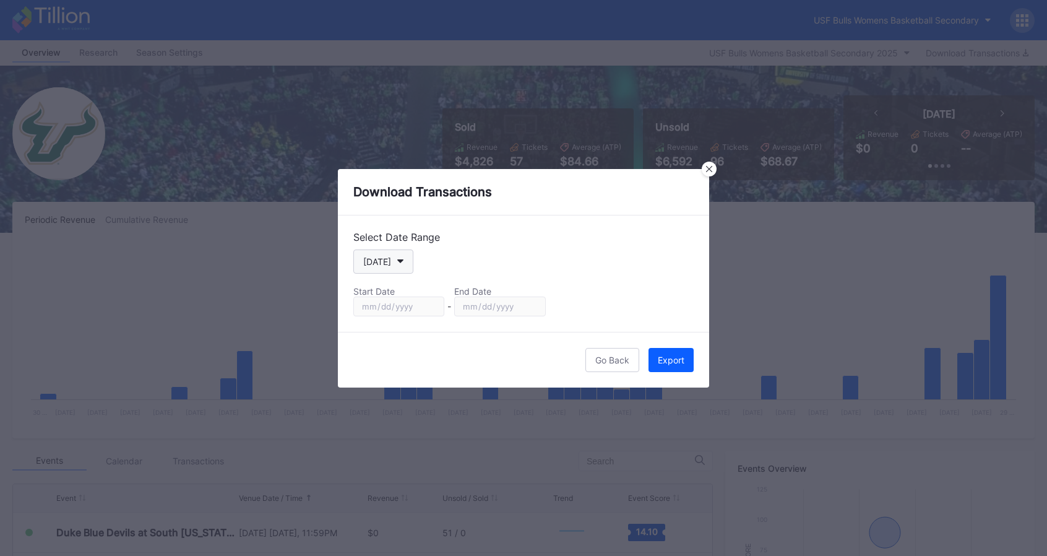
click at [388, 270] on button "[DATE]" at bounding box center [383, 261] width 60 height 24
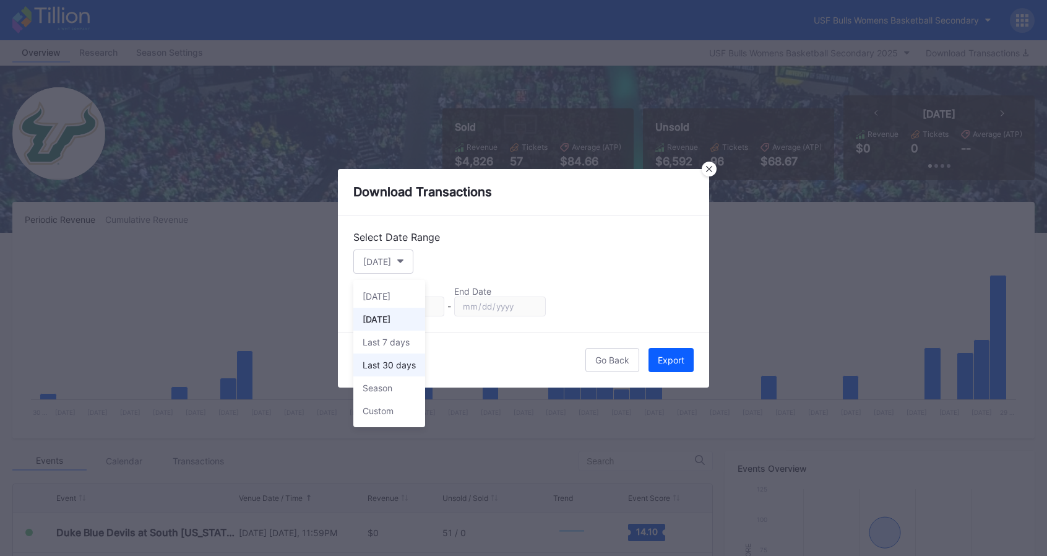
click at [379, 365] on div "Last 30 days" at bounding box center [389, 365] width 53 height 11
type input "2025-08-04"
type input "[DATE]"
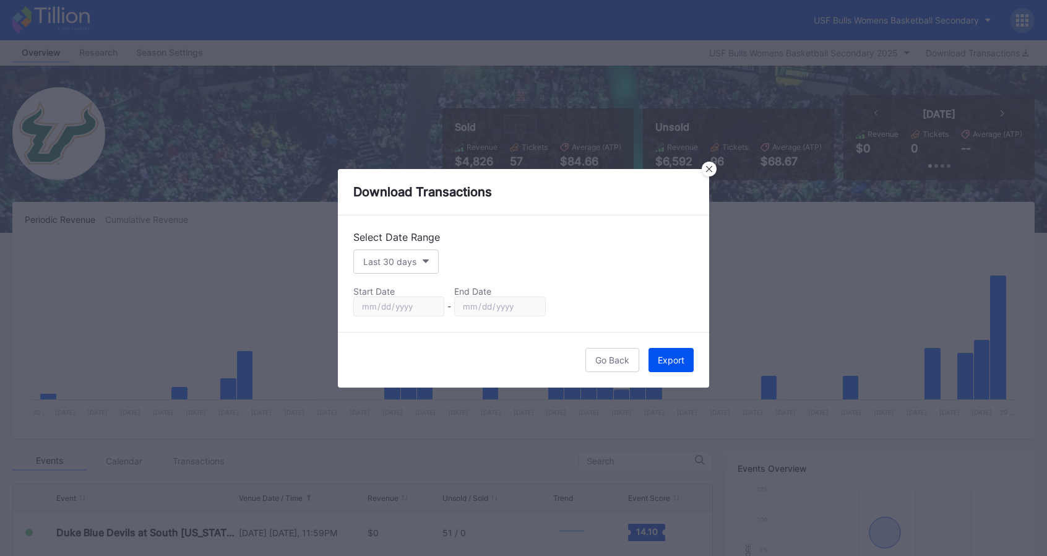
click at [671, 358] on div "Export" at bounding box center [671, 360] width 27 height 11
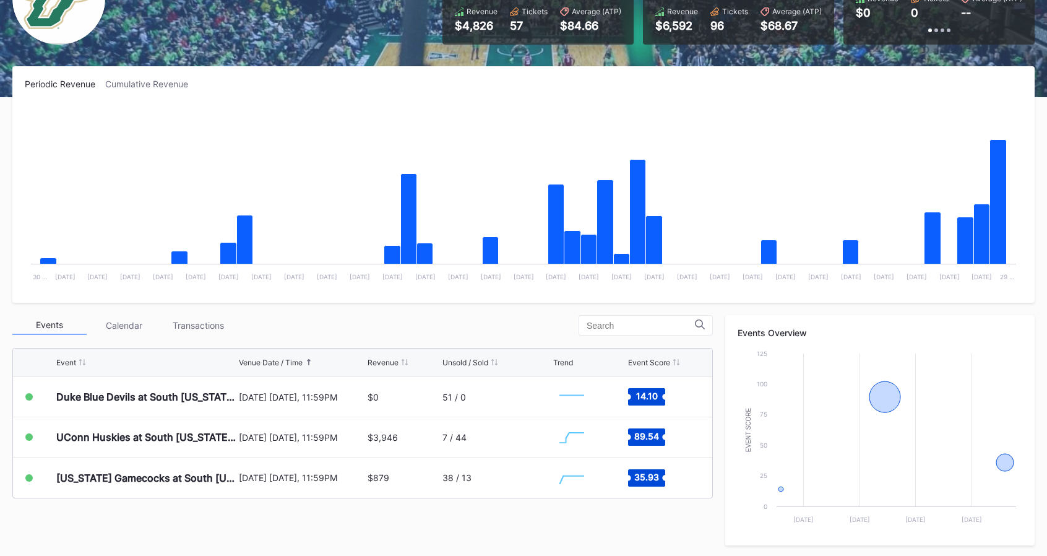
scroll to position [150, 0]
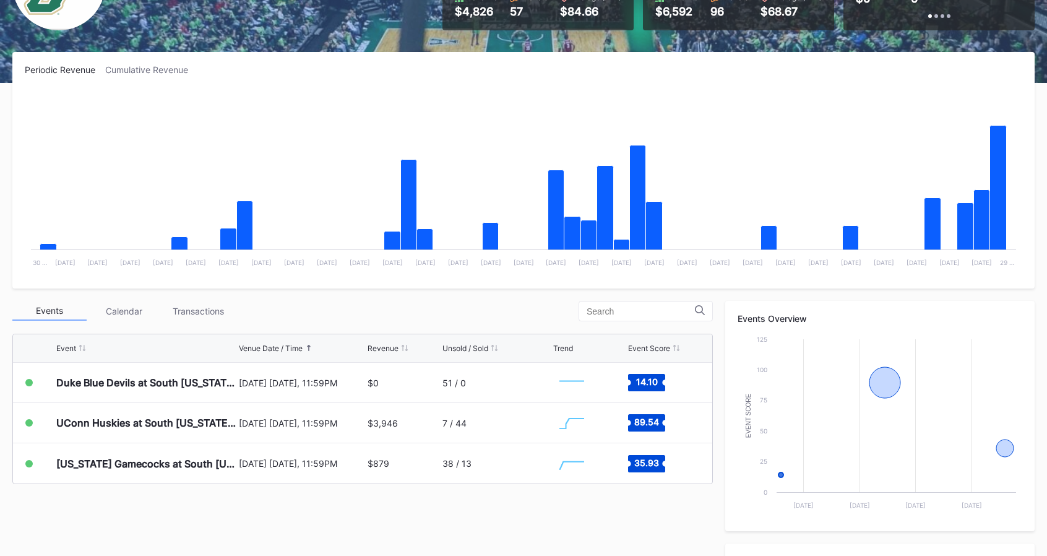
click at [195, 308] on div "Transactions" at bounding box center [198, 310] width 74 height 19
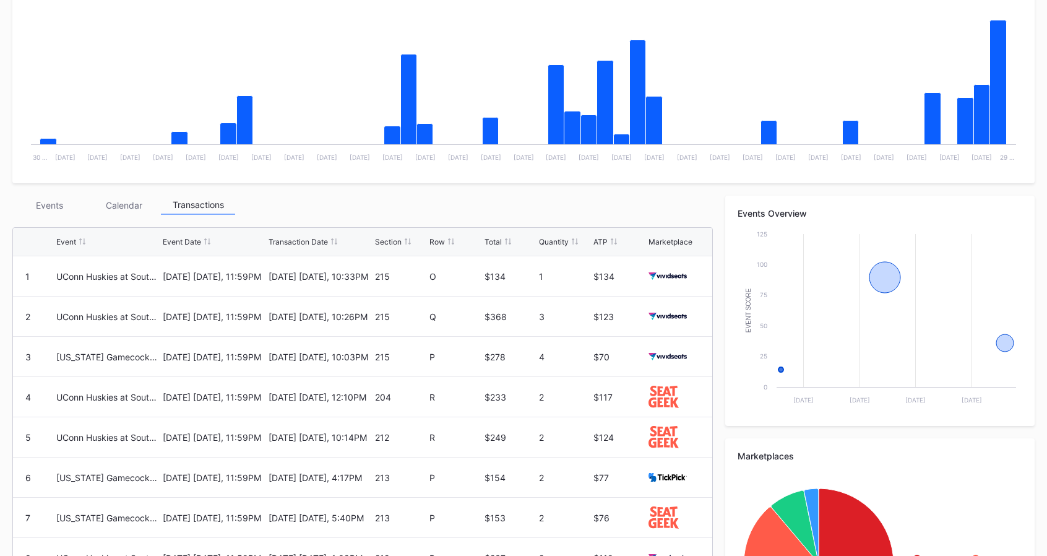
scroll to position [262, 0]
